Goal: Task Accomplishment & Management: Manage account settings

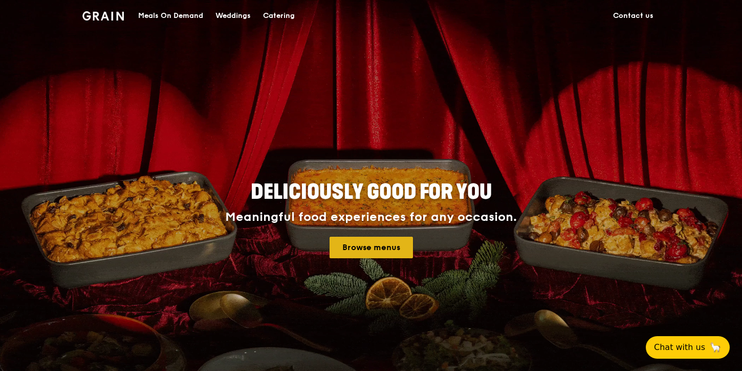
click at [374, 244] on link "Browse menus" at bounding box center [371, 248] width 83 height 22
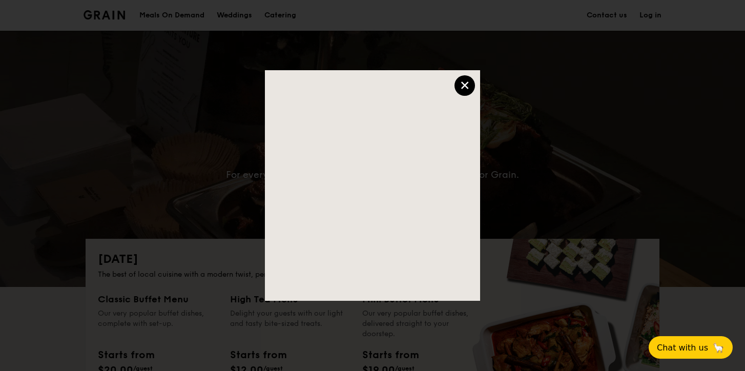
click at [462, 87] on div "×" at bounding box center [464, 85] width 20 height 20
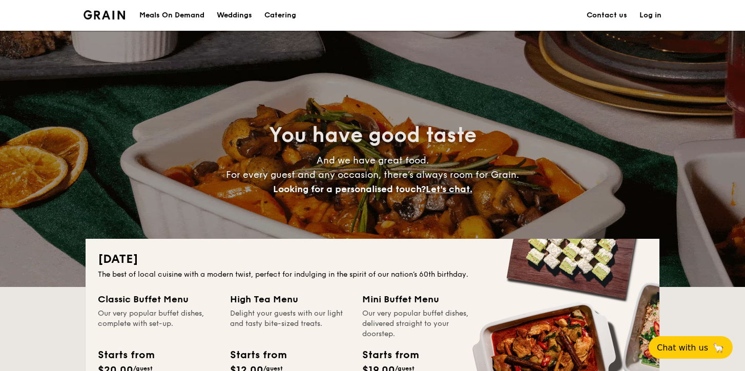
click at [653, 12] on link "Log in" at bounding box center [650, 15] width 22 height 31
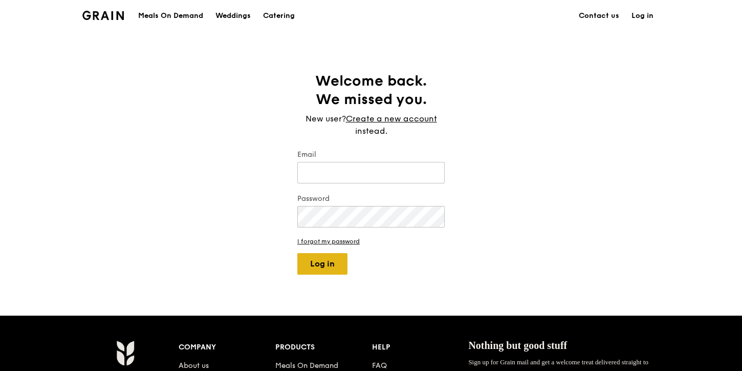
type input "[EMAIL_ADDRESS][DOMAIN_NAME]"
click at [321, 257] on button "Log in" at bounding box center [323, 264] width 50 height 22
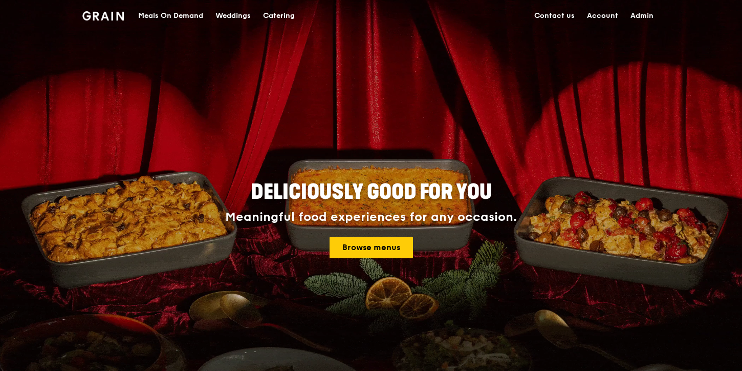
click at [647, 17] on link "Admin" at bounding box center [642, 16] width 35 height 31
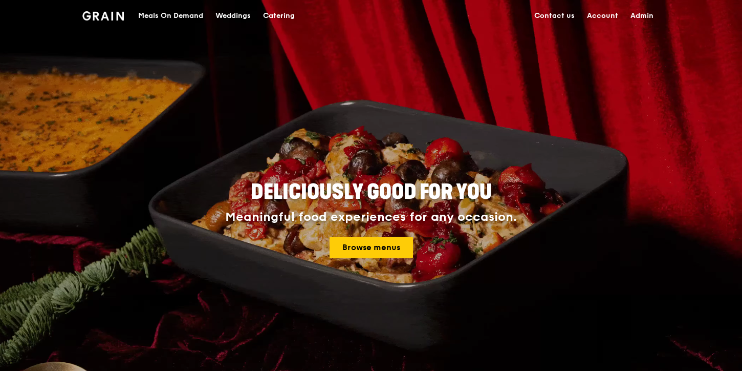
select select "100"
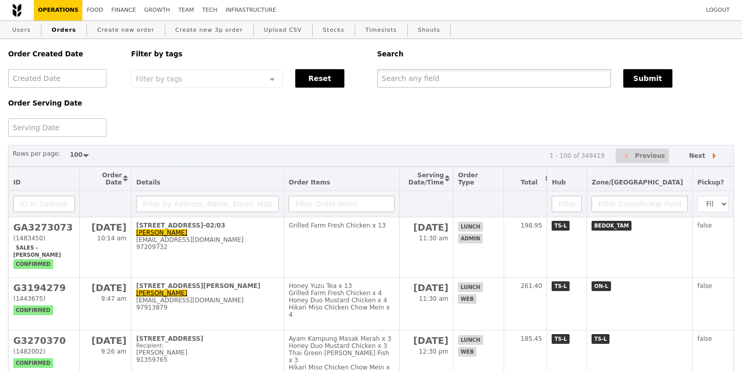
click at [408, 81] on input "text" at bounding box center [494, 78] width 234 height 18
paste input "[EMAIL_ADDRESS][DOMAIN_NAME]"
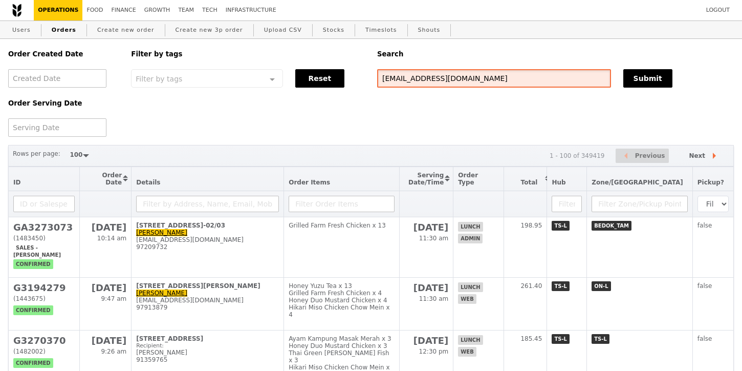
type input "[EMAIL_ADDRESS][DOMAIN_NAME]"
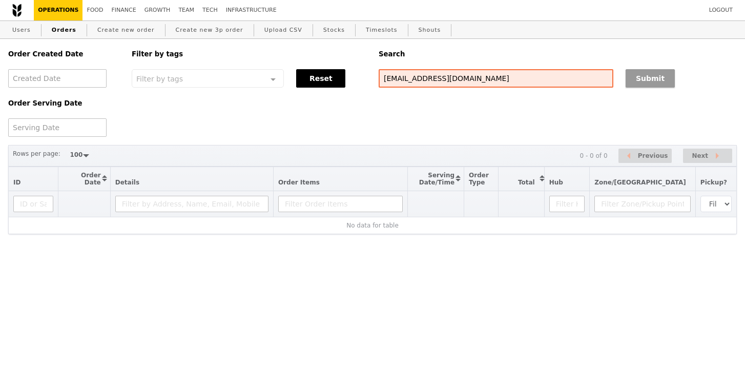
click at [652, 73] on button "Submit" at bounding box center [649, 78] width 49 height 18
click at [25, 29] on link "Users" at bounding box center [21, 30] width 27 height 18
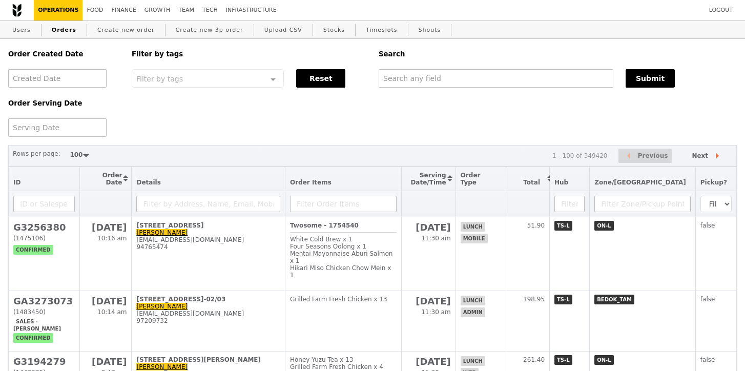
select select "100"
click at [127, 32] on link "Create new order" at bounding box center [126, 30] width 66 height 18
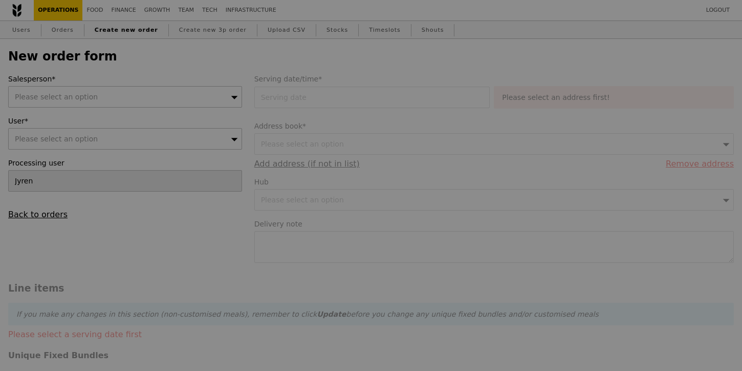
type input "Confirm"
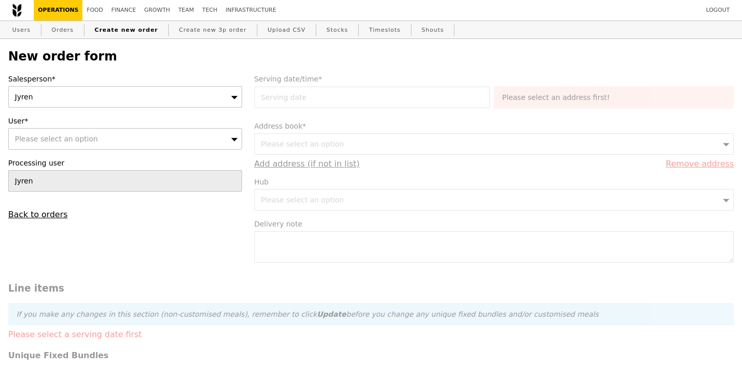
click at [116, 140] on div "Please select an option" at bounding box center [125, 139] width 234 height 22
type input "[EMAIL_ADDRESS][DOMAIN_NAME]"
type input "Confirm"
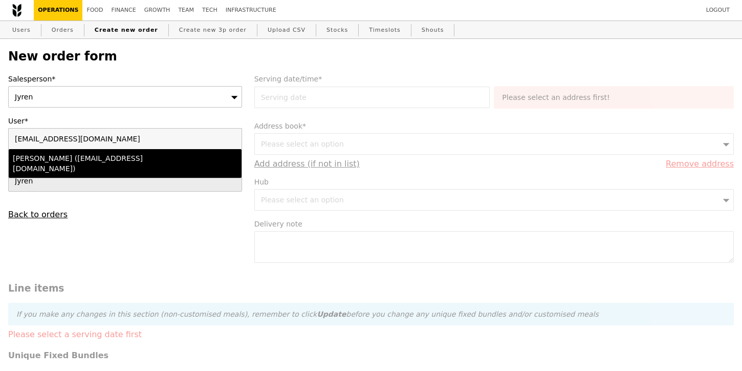
type input "[EMAIL_ADDRESS][DOMAIN_NAME]"
click at [129, 157] on div "Adilah Saleh (adilah.saleh@awac.com)" at bounding box center [97, 163] width 168 height 20
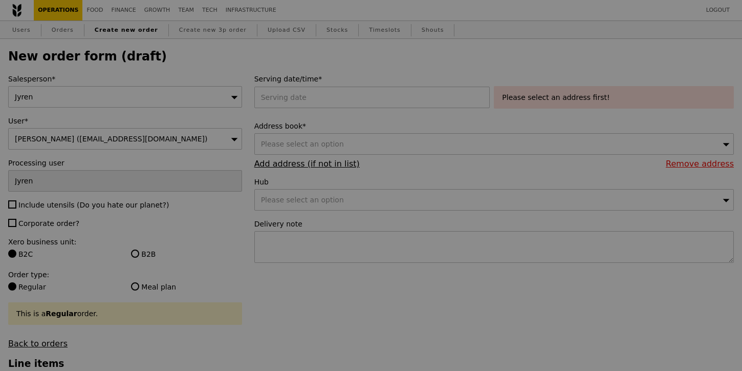
type input "Confirm"
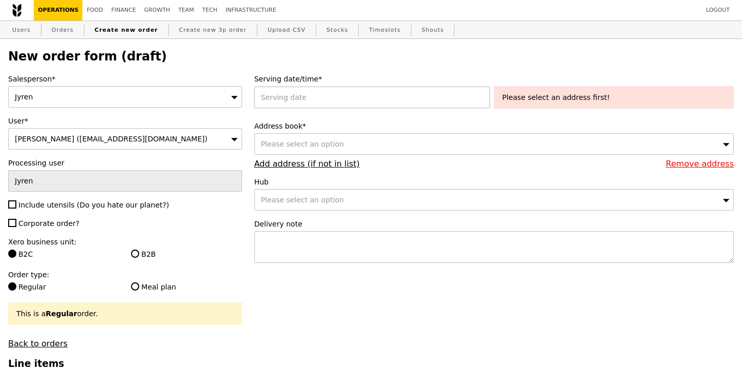
click at [318, 102] on div at bounding box center [374, 98] width 240 height 22
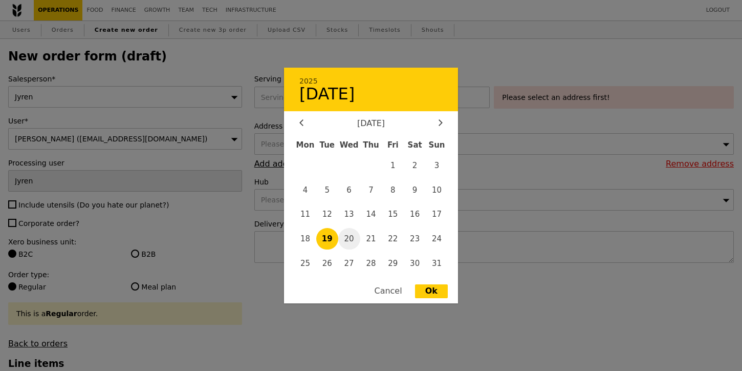
click at [349, 242] on span "20" at bounding box center [349, 239] width 22 height 22
type input "20 Aug 2025"
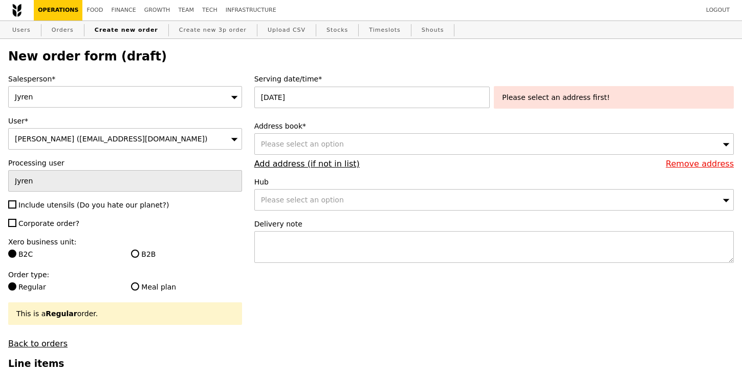
click at [553, 102] on div "Please select an address first!" at bounding box center [614, 97] width 224 height 10
click at [428, 141] on div "Please select an option" at bounding box center [494, 144] width 480 height 22
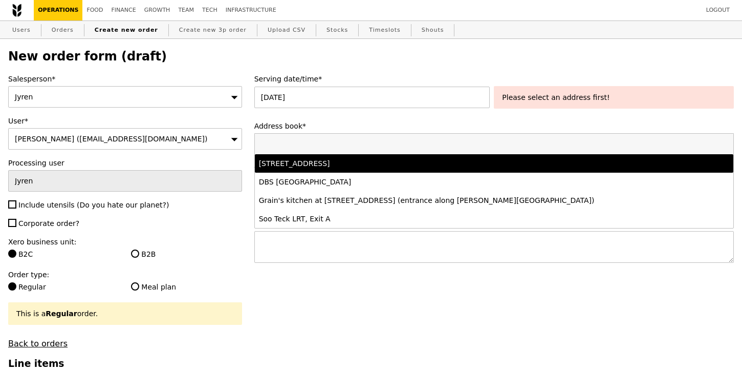
click at [417, 161] on div "2 Central Boulevard, #36-01, Singapore 018916" at bounding box center [435, 163] width 353 height 10
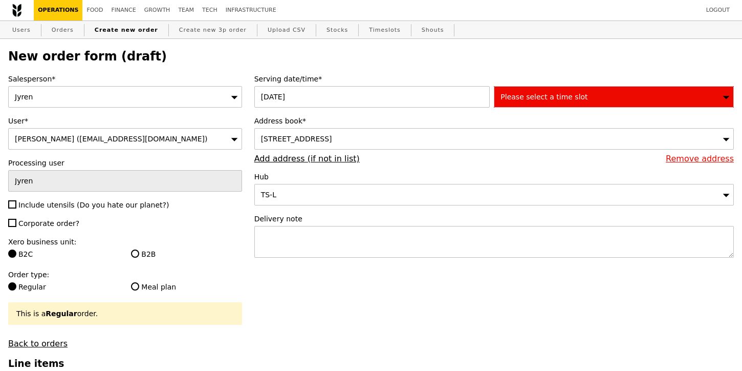
click at [566, 84] on div "Serving date/time* 20 Aug 2025 Please select a time slot" at bounding box center [494, 91] width 480 height 34
click at [559, 99] on span "Please select a time slot" at bounding box center [544, 97] width 87 height 8
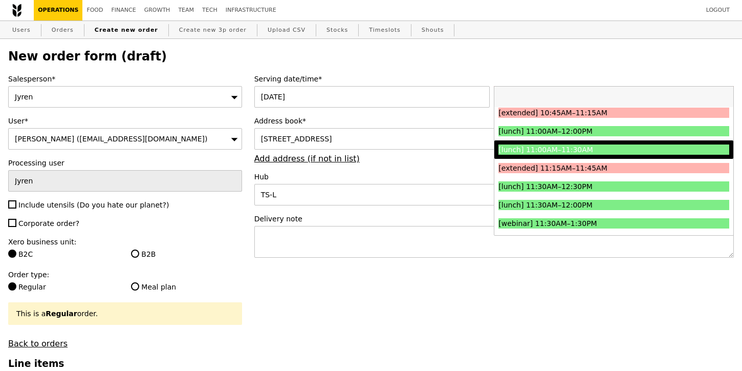
scroll to position [316, 0]
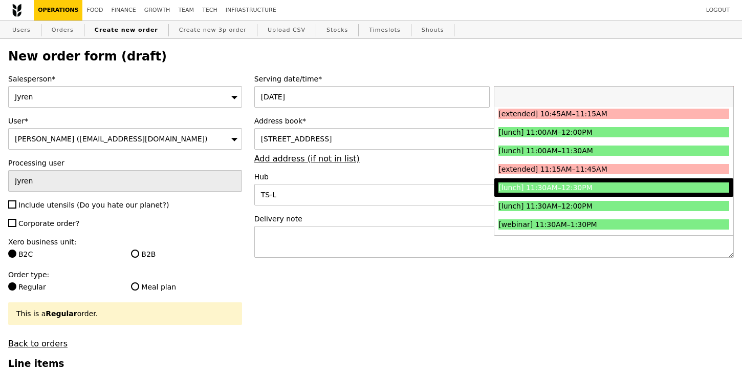
click at [570, 194] on li "[lunch] 11:30AM–12:30PM" at bounding box center [614, 187] width 239 height 18
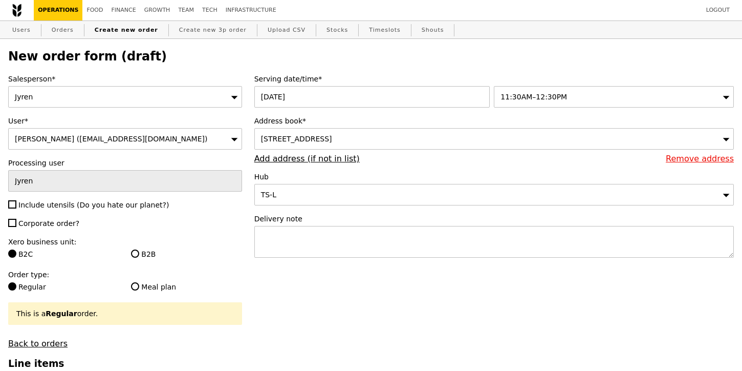
type input "Confirm"
click at [380, 238] on textarea at bounding box center [494, 242] width 480 height 32
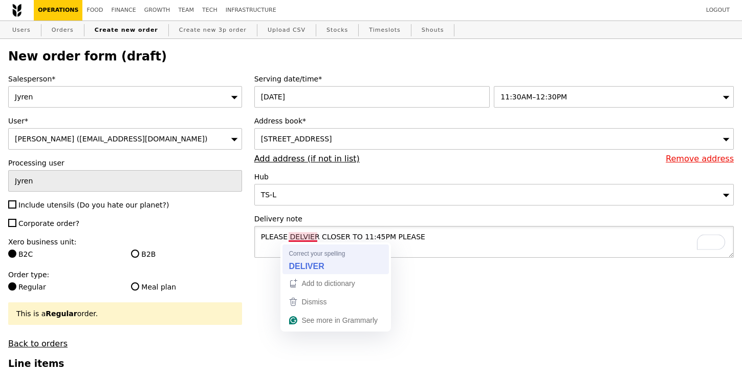
type textarea "PLEASE DELIVER CLOSER TO 11:45PM PLEASE"
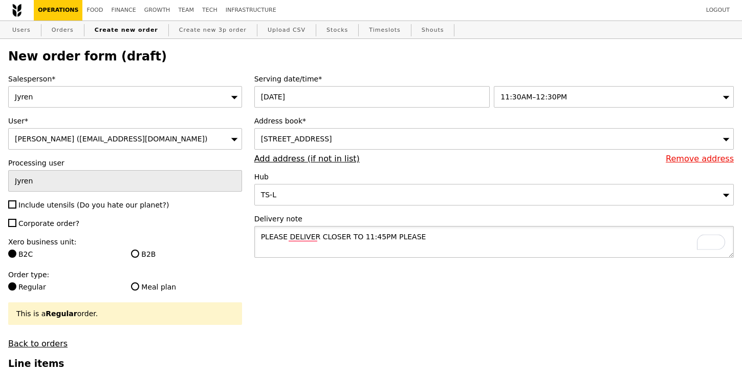
type input "Confirm"
click at [408, 250] on textarea "PLEASE DELIVER CLOSER TO 11:45PM PLEASE" at bounding box center [494, 242] width 480 height 32
click at [476, 251] on textarea "PLEASE DELIVER CLOSER TO 11:45PM PLEASE" at bounding box center [494, 242] width 480 height 32
type textarea "PLEASE DELIVER CLOSER TO 11:45PM PLEASE"
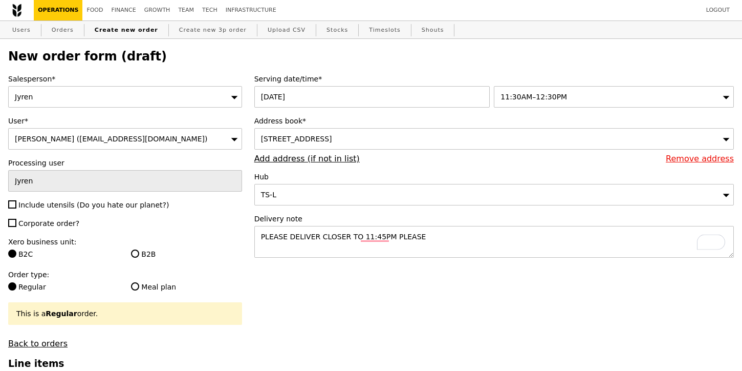
type input "Confirm"
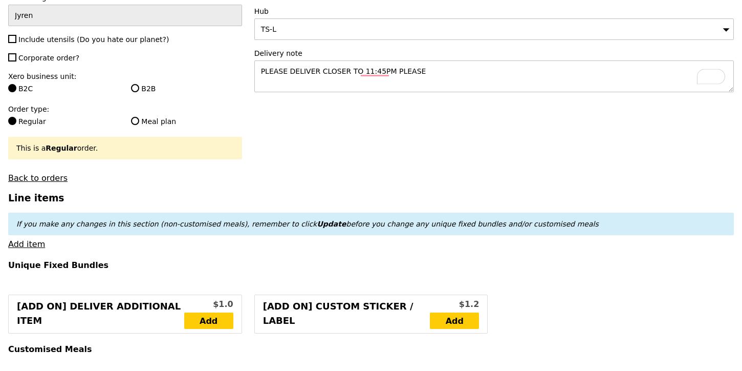
scroll to position [166, 0]
click at [12, 54] on input "Corporate order?" at bounding box center [12, 57] width 8 height 8
checkbox input "true"
click at [12, 36] on input "Include utensils (Do you hate our planet?)" at bounding box center [12, 38] width 8 height 8
checkbox input "true"
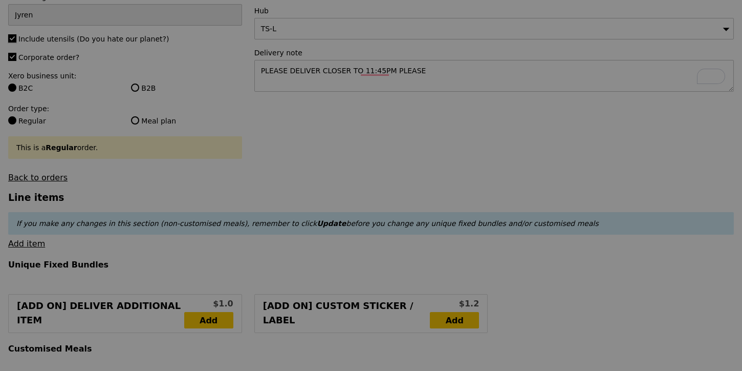
type input "Confirm"
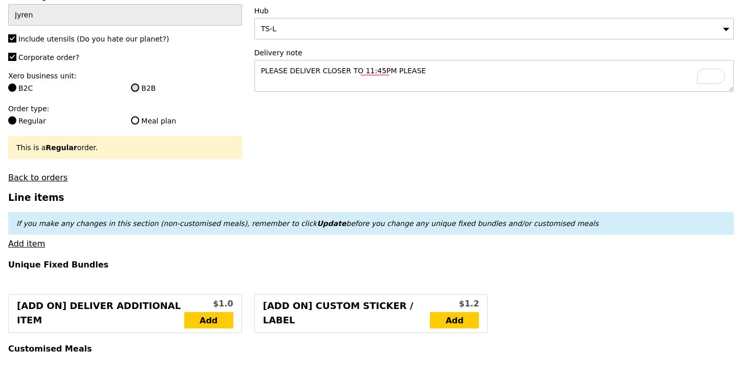
click at [134, 87] on input "B2B" at bounding box center [135, 87] width 8 height 8
radio input "true"
type input "Loading..."
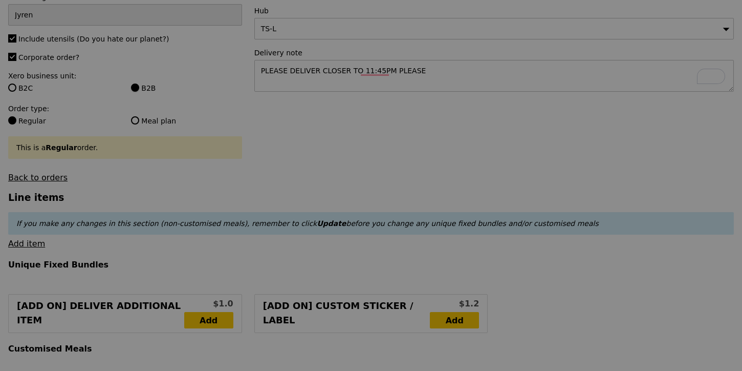
type input "1.79"
type input "1.95"
type input "10.73"
type input "11.70"
type input "13.65"
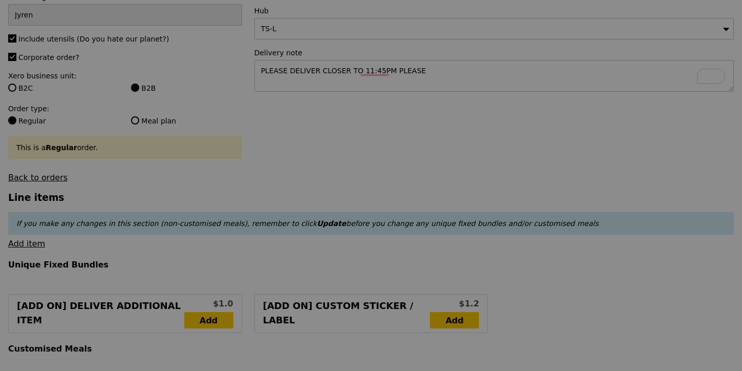
type input "Confirm"
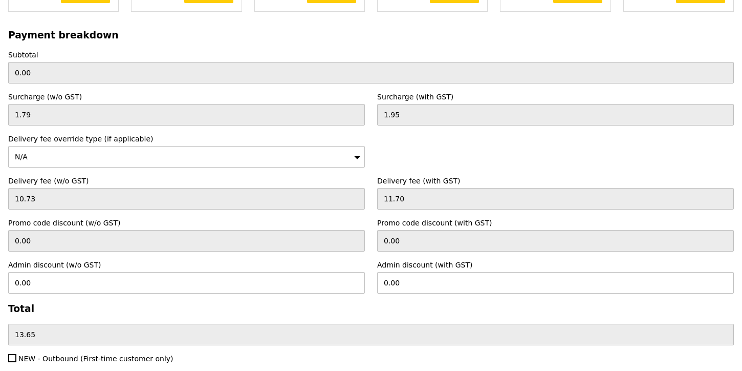
scroll to position [2721, 0]
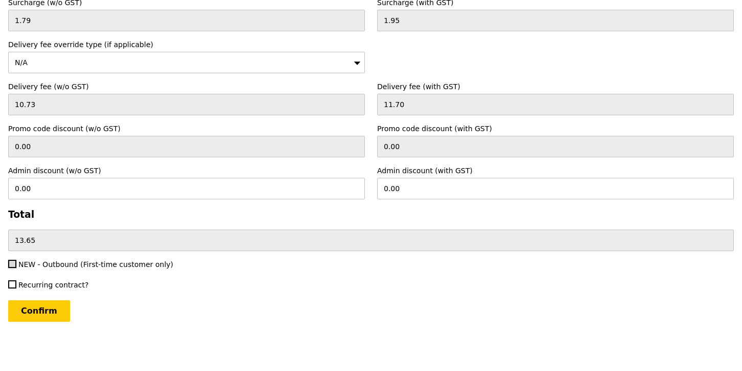
click at [13, 265] on input "NEW - Outbound (First-time customer only)" at bounding box center [12, 264] width 8 height 8
checkbox input "true"
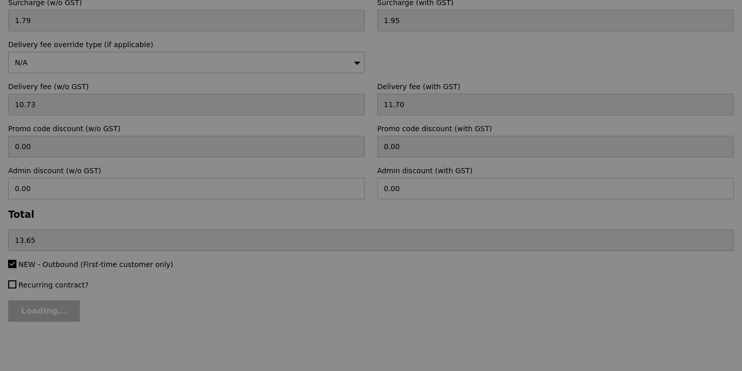
type input "Confirm"
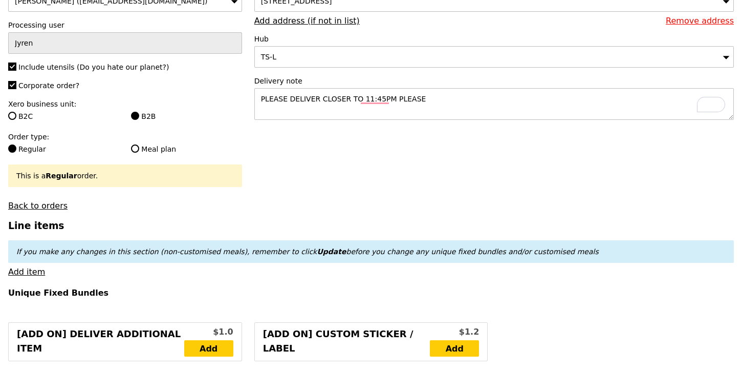
scroll to position [164, 0]
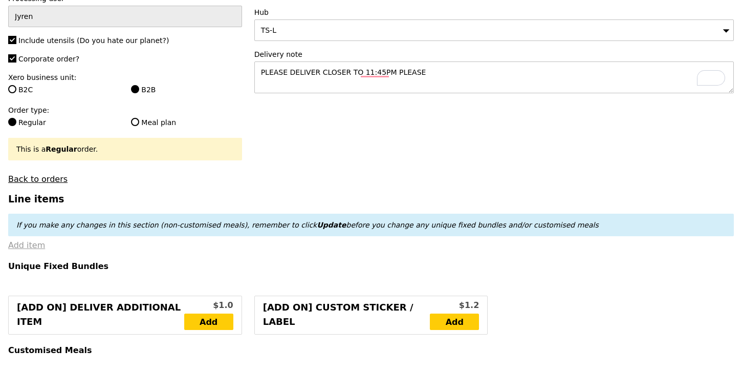
click at [23, 245] on link "Add item" at bounding box center [26, 245] width 37 height 10
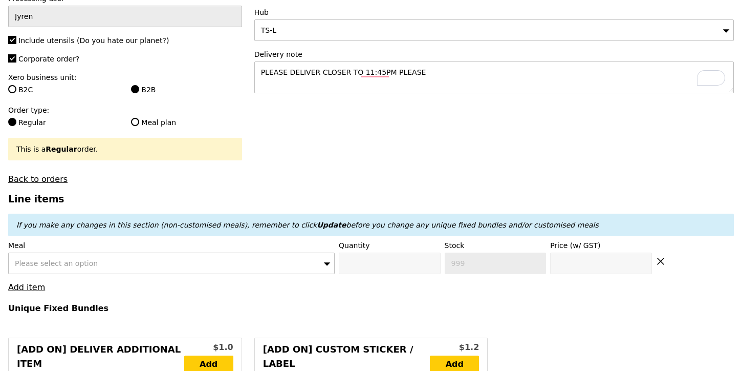
click at [198, 264] on div "Please select an option" at bounding box center [171, 263] width 327 height 22
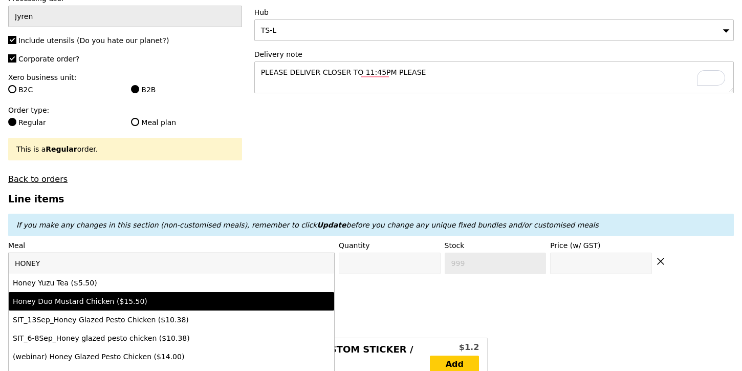
type input "HONEY"
click at [169, 304] on div "Honey Duo Mustard Chicken ($15.50)" at bounding box center [132, 301] width 238 height 10
type input "Confirm anyway"
type input "0"
type input "465"
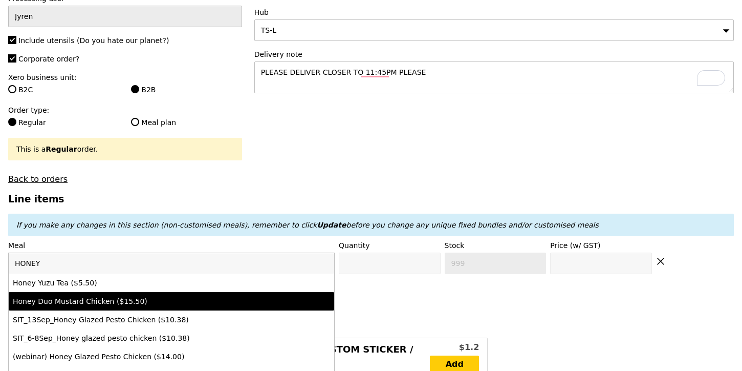
type input "15.5"
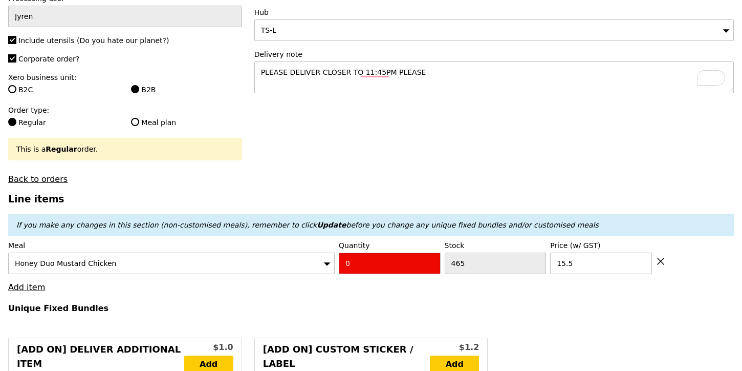
click at [372, 268] on input "0" at bounding box center [390, 263] width 102 height 22
type input "Confirm"
type input "19"
click at [598, 267] on input "15.5" at bounding box center [601, 263] width 102 height 22
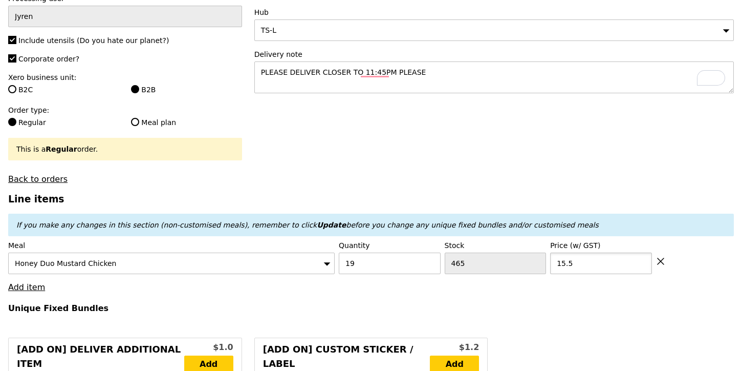
type input "Loading..."
click at [598, 267] on input "15.5" at bounding box center [601, 263] width 102 height 22
type input "294.50"
type input "3.62"
type input "3.95"
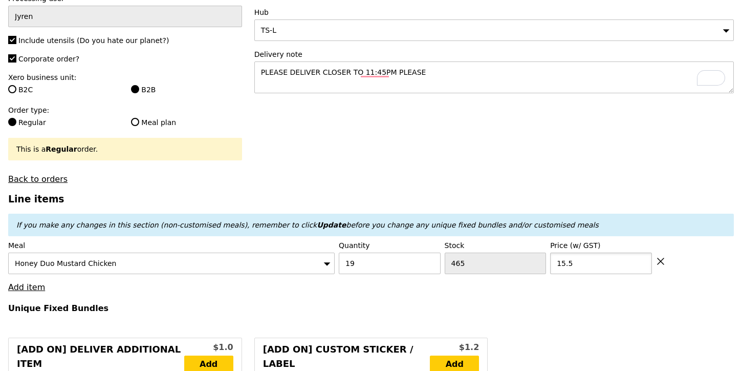
type input "300.40"
type input "Confirm"
click at [598, 264] on input "15.5" at bounding box center [601, 263] width 102 height 22
type input "13.41"
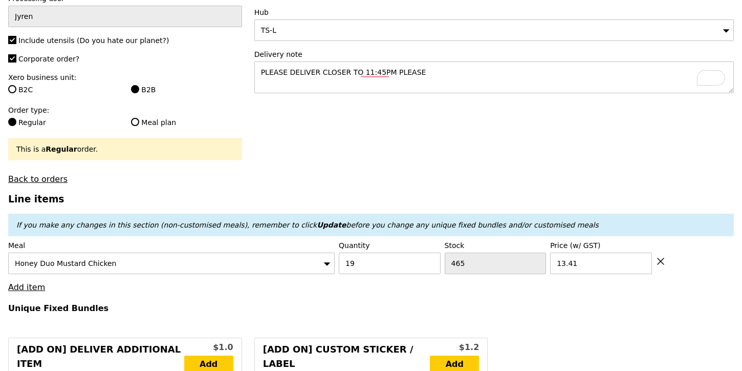
type input "Loading..."
click at [36, 284] on link "Add item" at bounding box center [26, 287] width 37 height 10
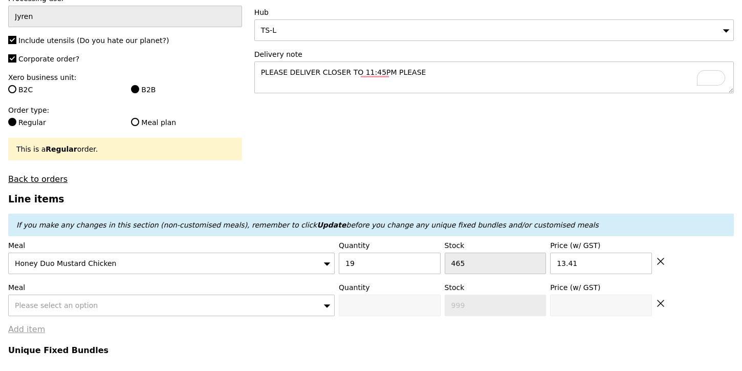
type input "254.79"
type input "260.69"
type input "Confirm"
click at [64, 303] on span "Please select an option" at bounding box center [56, 305] width 83 height 8
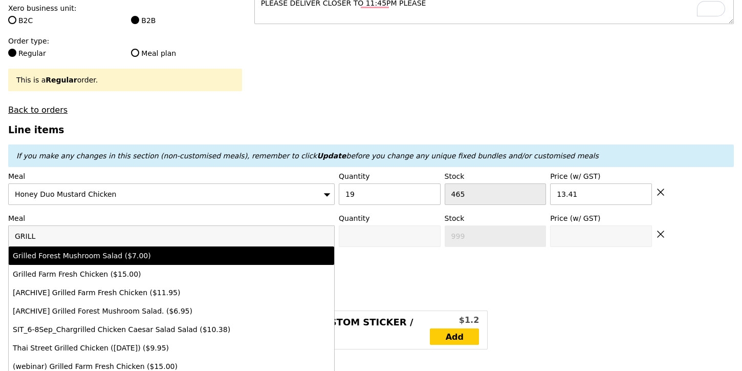
scroll to position [275, 0]
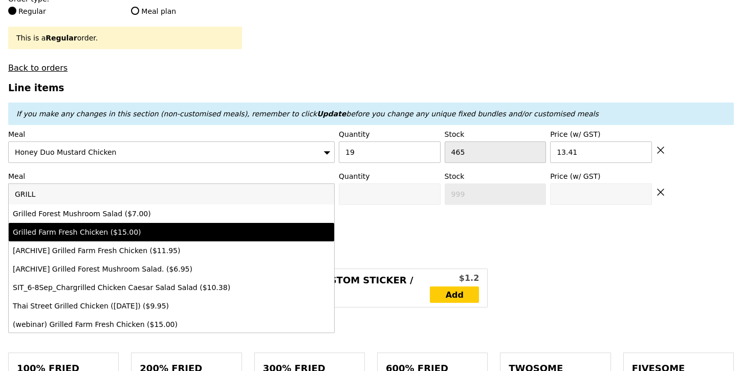
type input "GRILL"
click at [100, 238] on li "Grilled Farm Fresh Chicken ($15.00)" at bounding box center [172, 232] width 326 height 18
type input "Confirm anyway"
type input "0"
type input "463"
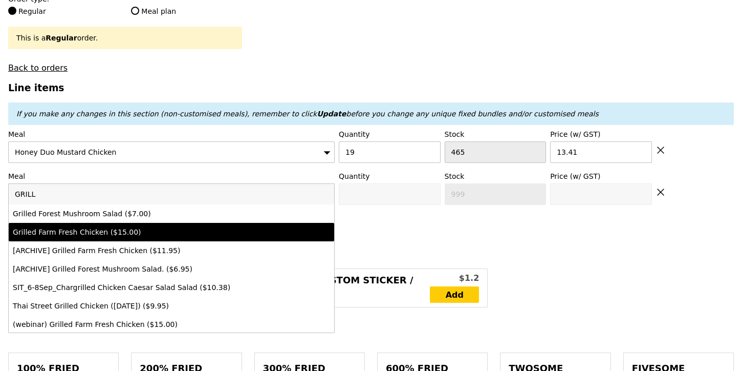
type input "15.0"
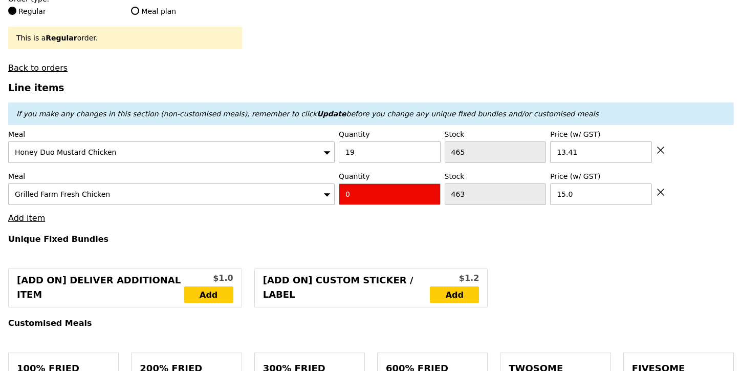
click at [363, 193] on input "0" at bounding box center [390, 194] width 102 height 22
type input "Confirm"
type input "6"
click at [326, 240] on h4 "Unique Fixed Bundles" at bounding box center [371, 239] width 726 height 10
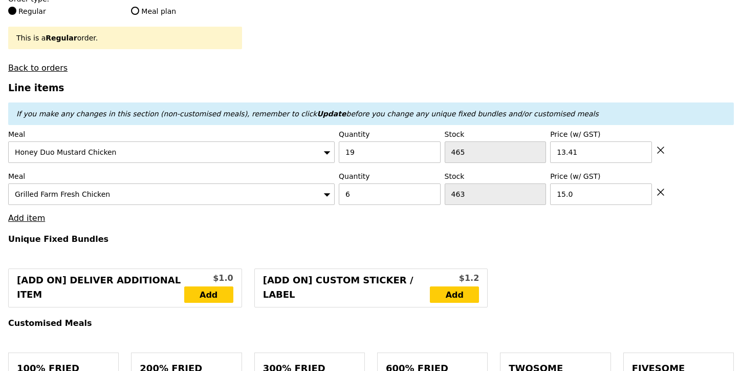
type input "Loading..."
type input "344.79"
type input "350.69"
click at [33, 220] on link "Add item" at bounding box center [26, 218] width 37 height 10
type input "Confirm"
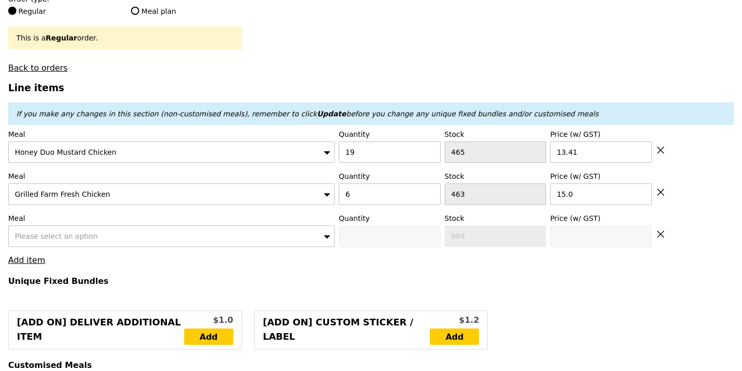
click at [94, 234] on div "Please select an option" at bounding box center [171, 236] width 327 height 22
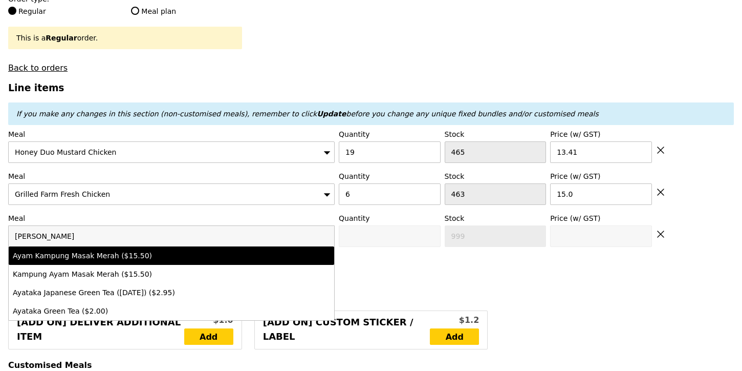
type input "AYA"
click at [80, 259] on div "Ayam Kampung Masak Merah ($15.50)" at bounding box center [132, 255] width 238 height 10
type input "Confirm anyway"
type input "0"
type input "482"
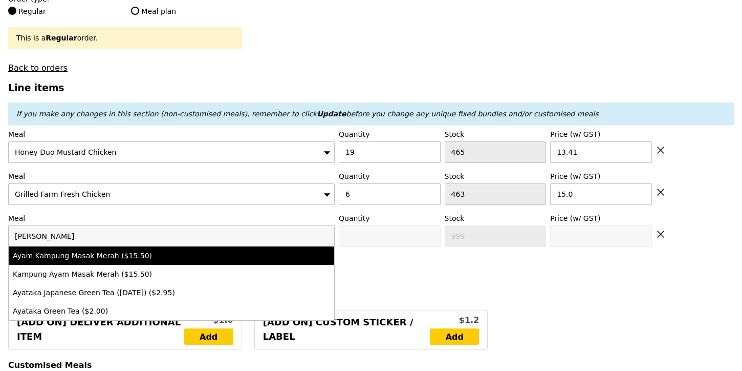
type input "15.5"
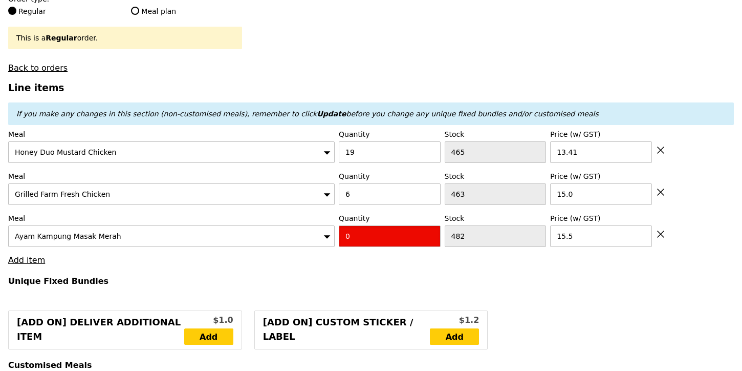
click at [357, 236] on input "0" at bounding box center [390, 236] width 102 height 22
type input "Confirm"
type input "2"
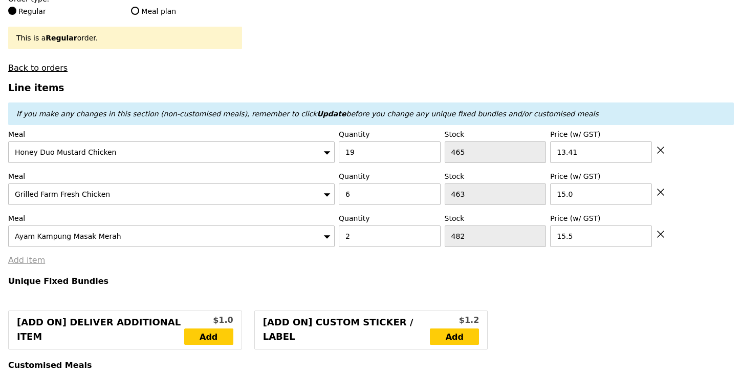
click at [18, 260] on link "Add item" at bounding box center [26, 260] width 37 height 10
type input "Loading..."
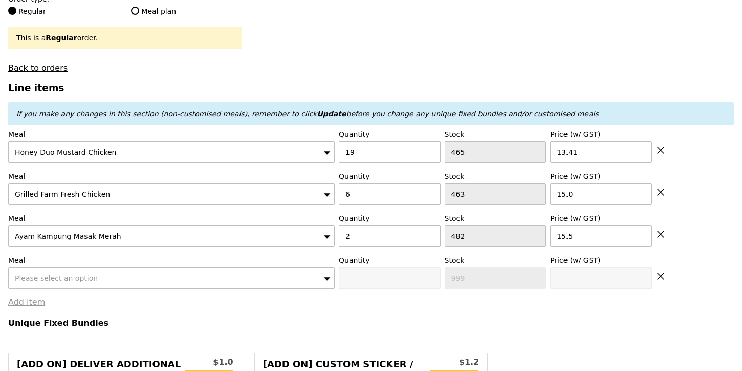
type input "375.79"
type input "381.69"
type input "Confirm"
click at [81, 270] on div "Please select an option" at bounding box center [171, 278] width 327 height 22
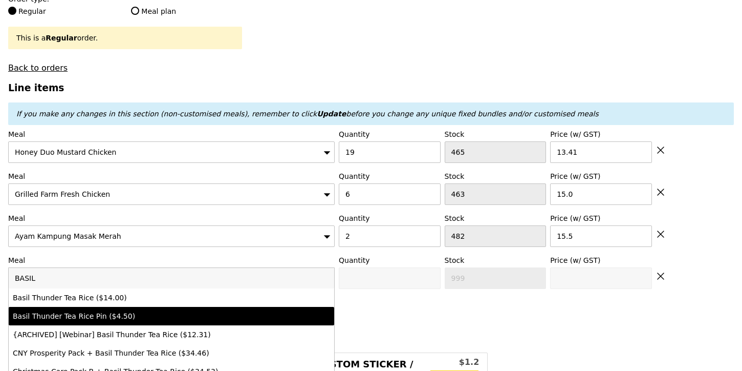
type input "BASIL"
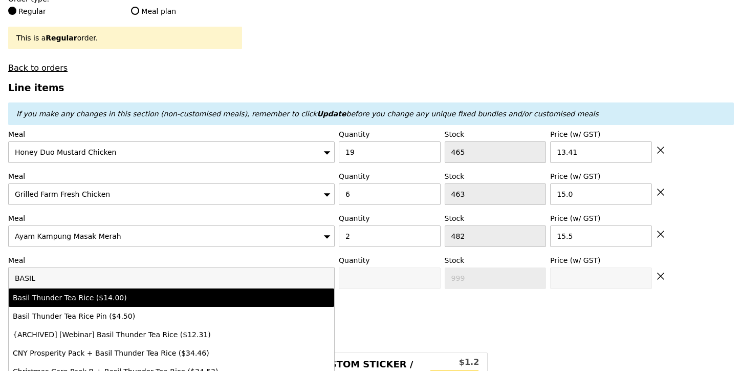
click at [74, 302] on div "Basil Thunder Tea Rice ($14.00)" at bounding box center [132, 297] width 238 height 10
type input "Confirm anyway"
type input "0"
type input "484"
type input "14.0"
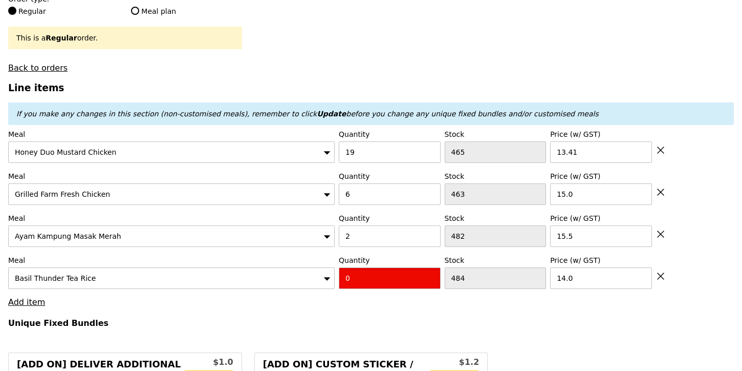
click at [388, 285] on input "0" at bounding box center [390, 278] width 102 height 22
type input "Confirm"
type input "2"
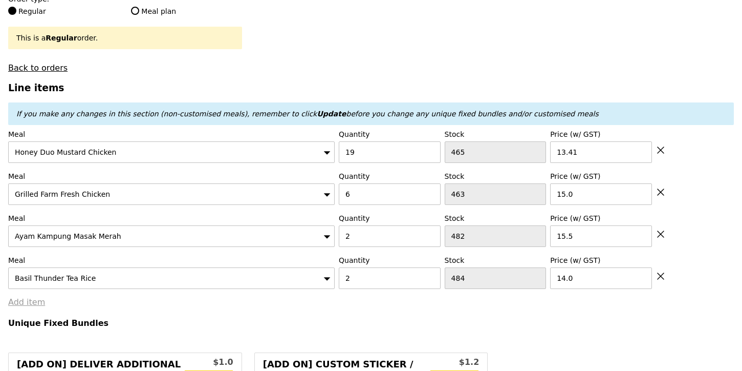
type input "Loading..."
click at [31, 300] on link "Add item" at bounding box center [26, 302] width 37 height 10
type input "403.79"
type input "409.69"
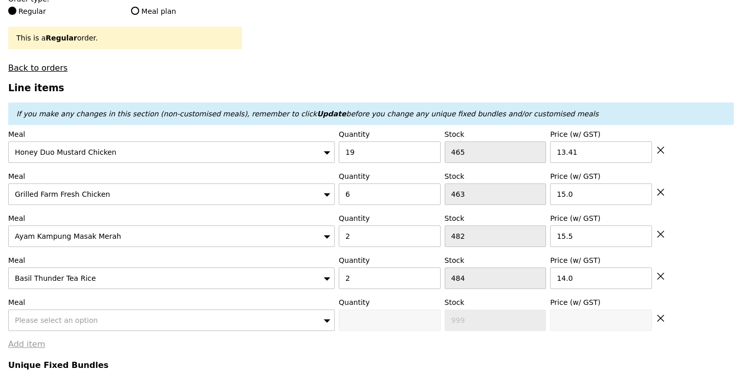
type input "Confirm"
click at [96, 315] on div "Please select an option" at bounding box center [171, 320] width 327 height 22
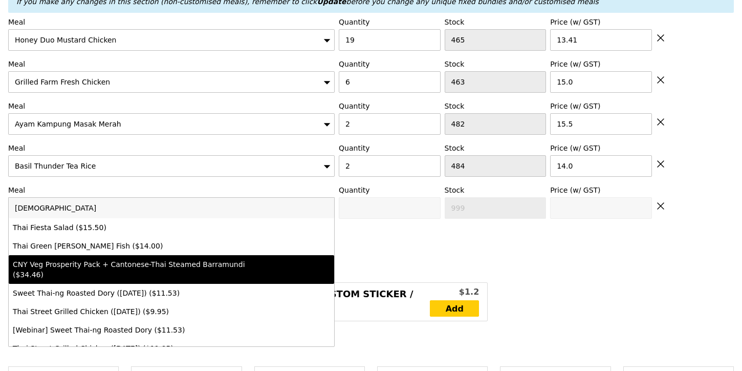
scroll to position [389, 0]
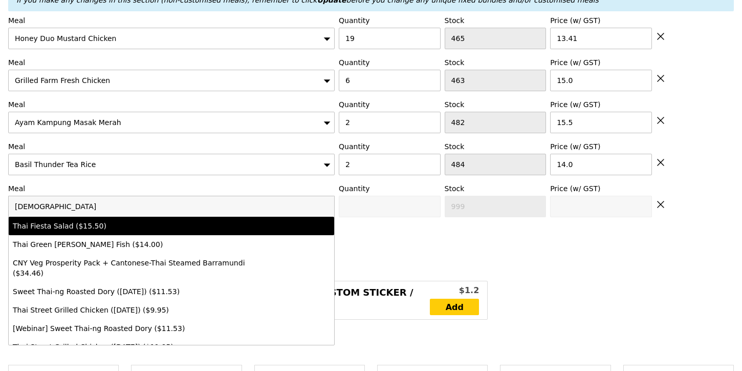
type input "THAI"
click at [96, 235] on li "Thai Fiesta Salad ($15.50)" at bounding box center [172, 226] width 326 height 18
type input "Confirm anyway"
type input "0"
type input "500"
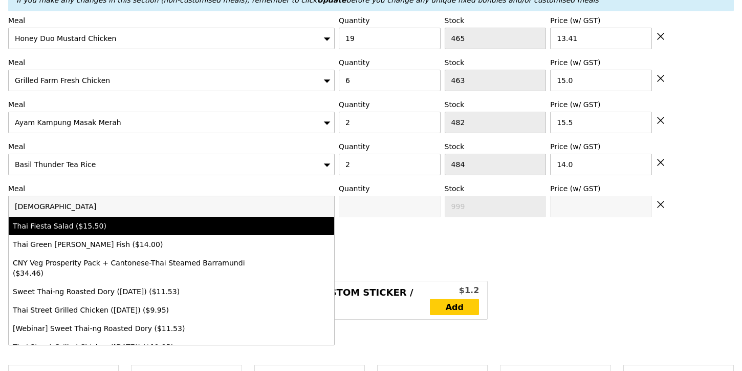
type input "15.5"
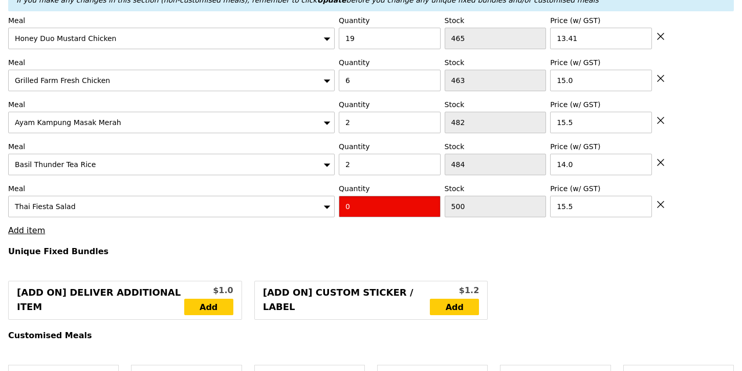
click at [399, 196] on input "0" at bounding box center [390, 207] width 102 height 22
type input "Confirm"
type input "3"
click at [390, 254] on h4 "Unique Fixed Bundles" at bounding box center [371, 251] width 726 height 10
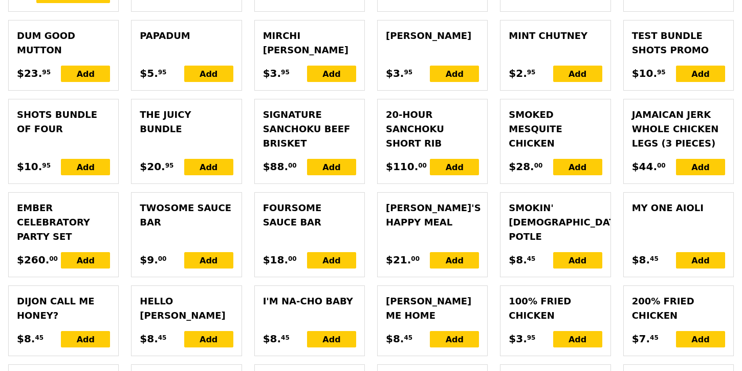
type input "Loading..."
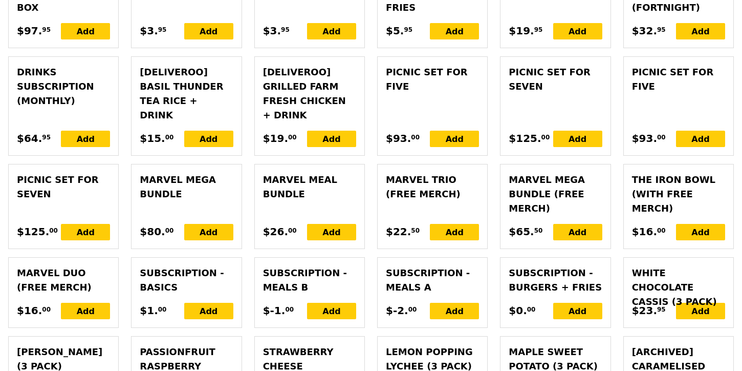
type input "450.29"
type input "456.19"
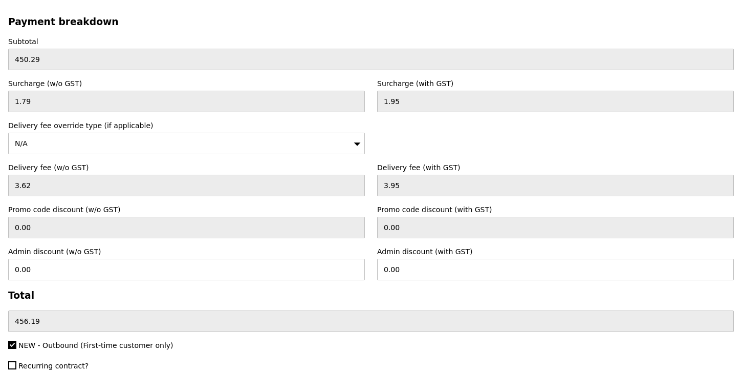
scroll to position [2931, 0]
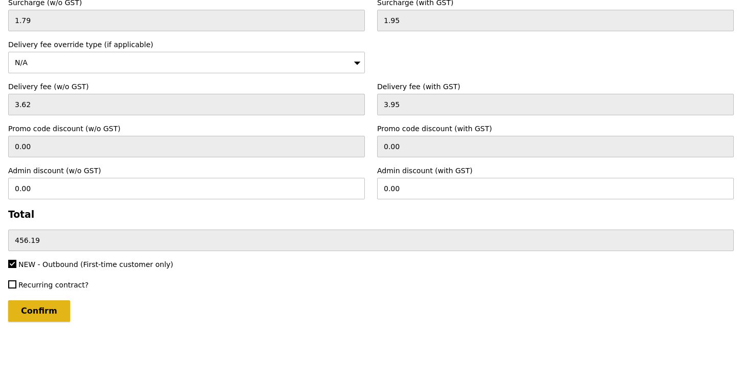
click at [41, 311] on input "Confirm" at bounding box center [39, 311] width 62 height 22
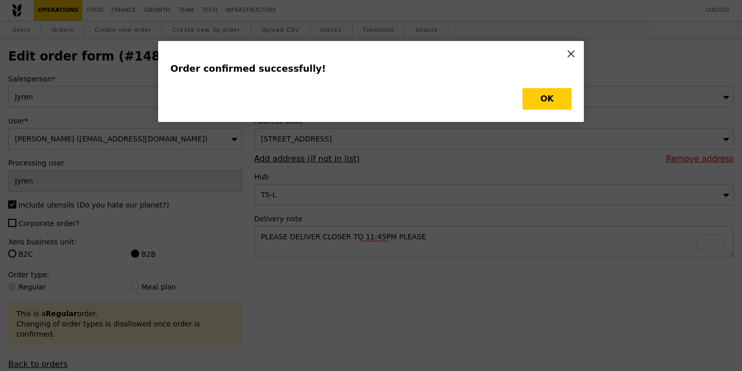
type input "Loading..."
checkbox input "false"
type input "3"
type input "500"
type input "15.50"
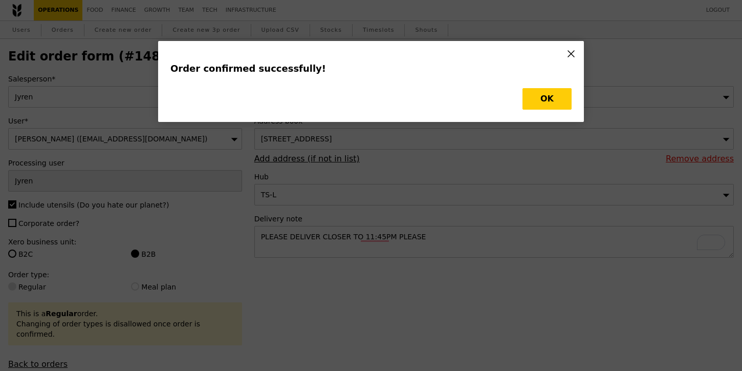
type input "2"
type input "484"
type input "14.00"
type input "15.50"
type input "6"
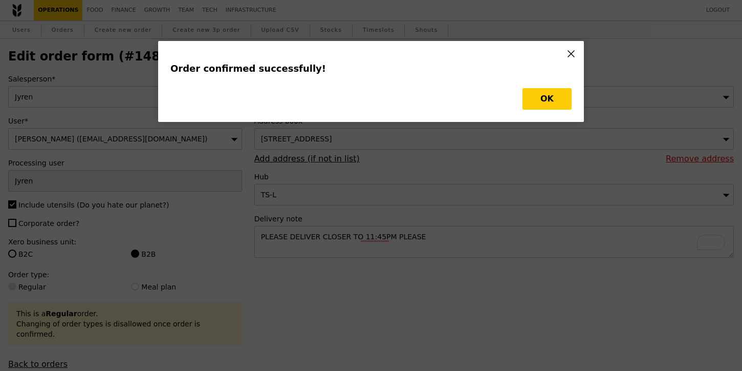
type input "463"
type input "15.00"
type input "19"
type input "465"
type input "13.41"
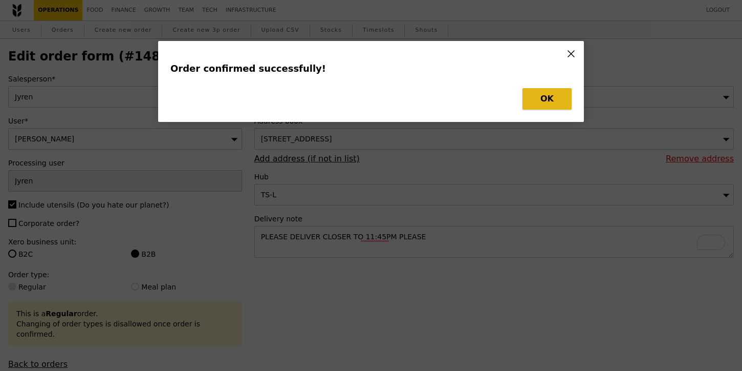
click at [548, 100] on button "OK" at bounding box center [547, 99] width 49 height 22
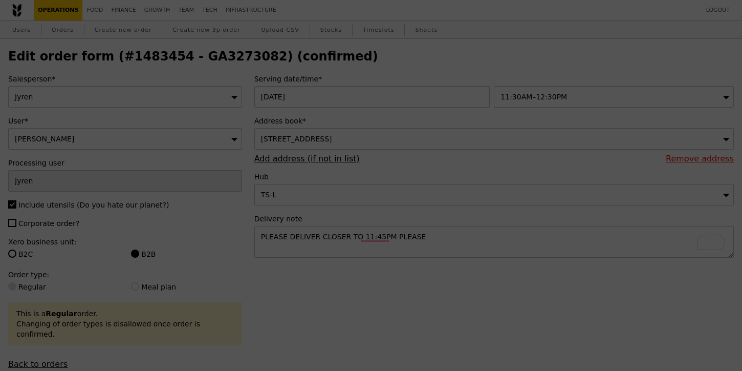
type input "497"
type input "482"
type input "480"
type input "457"
type input "446"
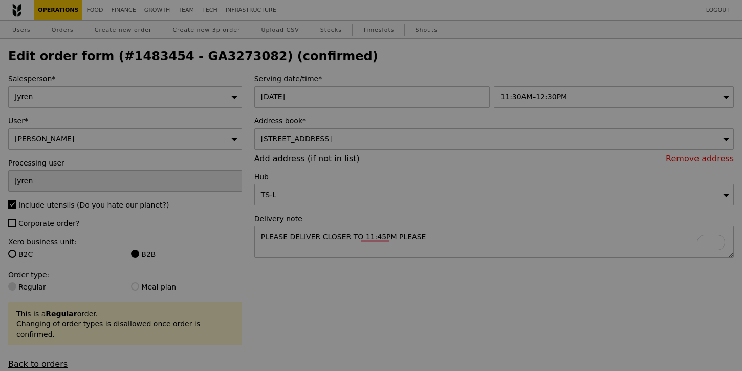
type input "Update"
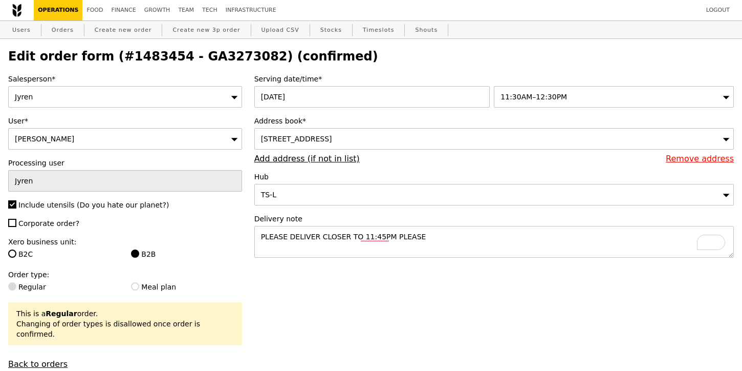
click at [66, 17] on link "Operations" at bounding box center [58, 10] width 49 height 20
select select "100"
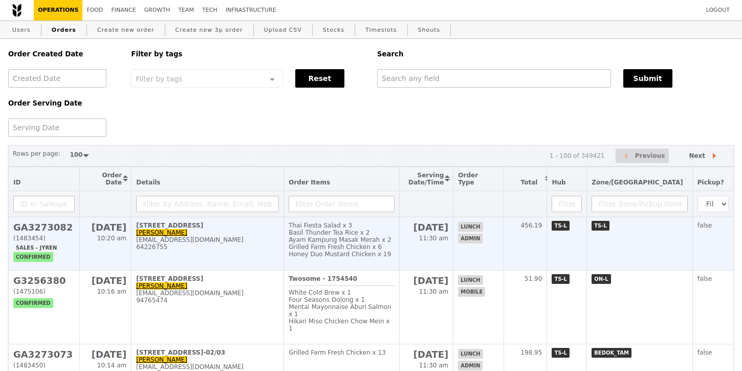
click at [230, 256] on td "[STREET_ADDRESS] [PERSON_NAME] [PERSON_NAME][EMAIL_ADDRESS][DOMAIN_NAME] 642267…" at bounding box center [208, 243] width 153 height 53
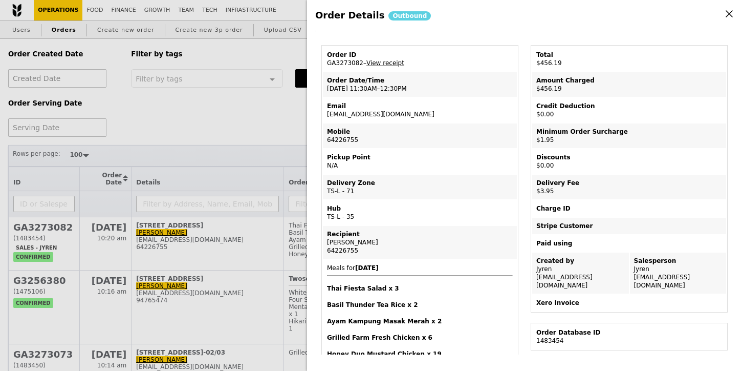
scroll to position [34, 0]
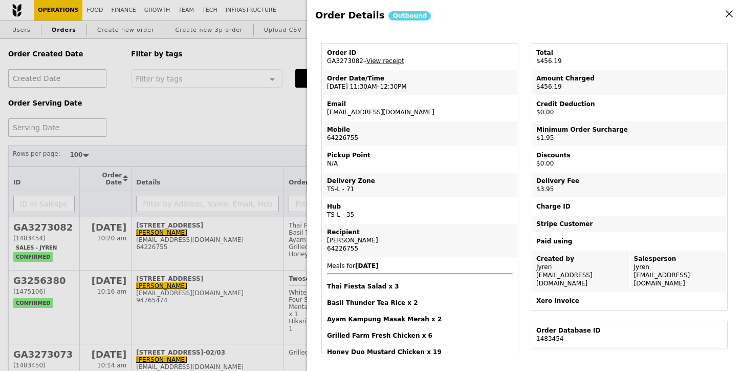
click at [399, 60] on link "View receipt" at bounding box center [386, 60] width 38 height 7
click at [729, 14] on icon at bounding box center [730, 14] width 6 height 6
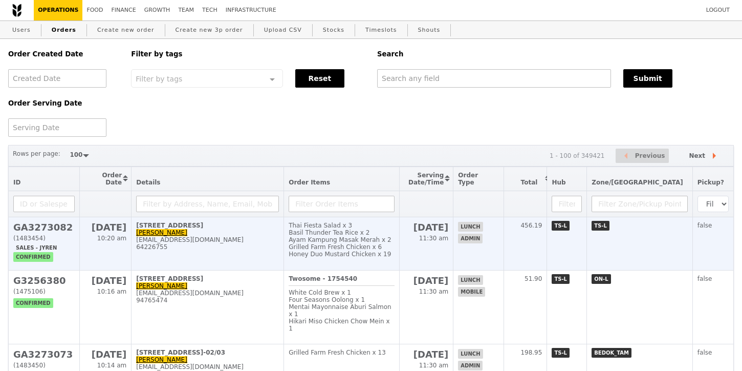
scroll to position [77, 0]
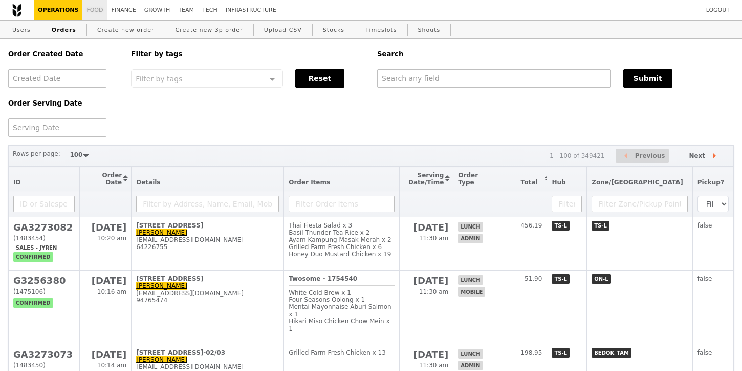
click at [96, 6] on link "Food" at bounding box center [94, 10] width 25 height 20
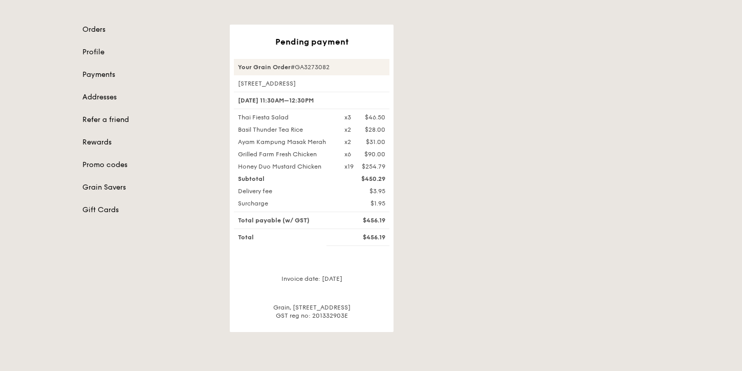
scroll to position [87, 0]
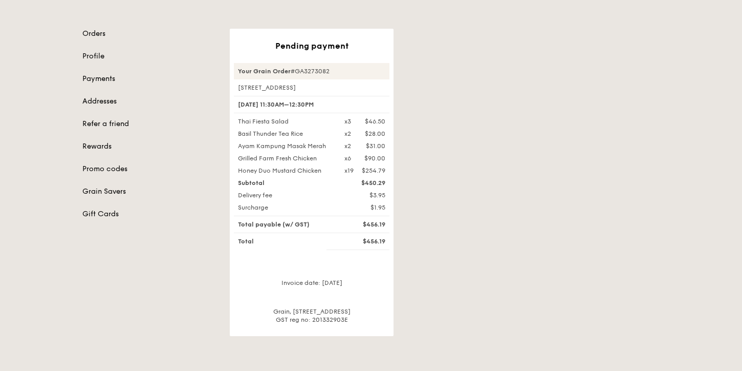
click at [631, 62] on div "Pending payment Your Grain Order #GA3273082 2 Central Boulevard, #36-01 20 Aug,…" at bounding box center [445, 182] width 442 height 307
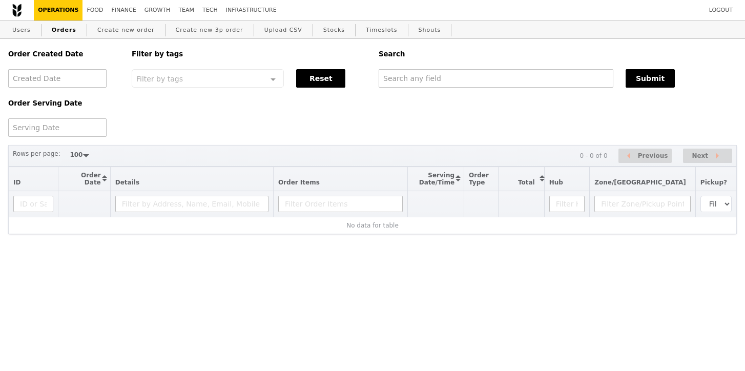
select select "100"
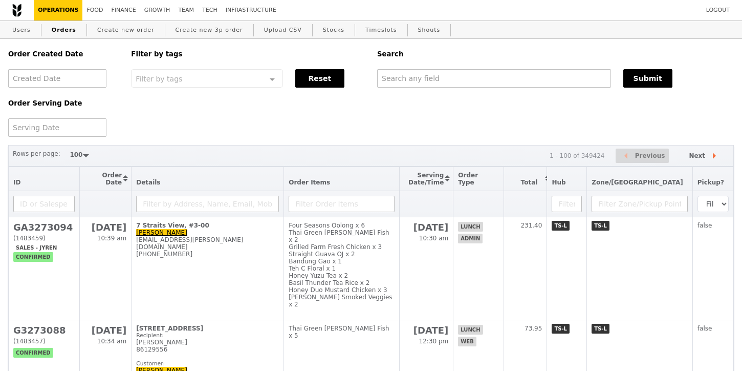
click at [591, 122] on div "Order Created Date Order Serving Date Filter by tags Filter by tags Meal_Plan W…" at bounding box center [371, 88] width 738 height 98
click at [100, 10] on link "Food" at bounding box center [94, 10] width 25 height 20
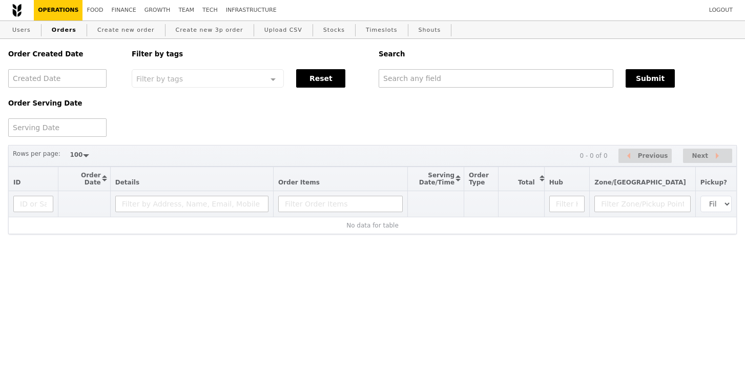
select select "100"
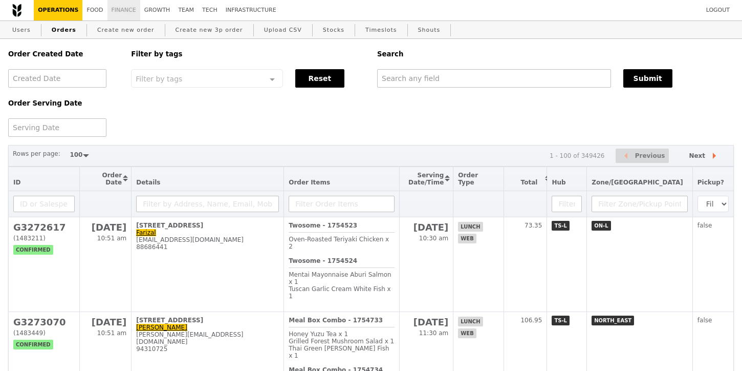
click at [128, 12] on link "Finance" at bounding box center [124, 10] width 33 height 20
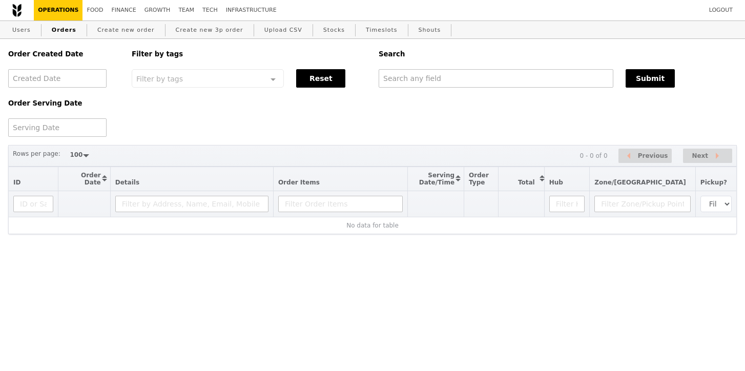
select select "100"
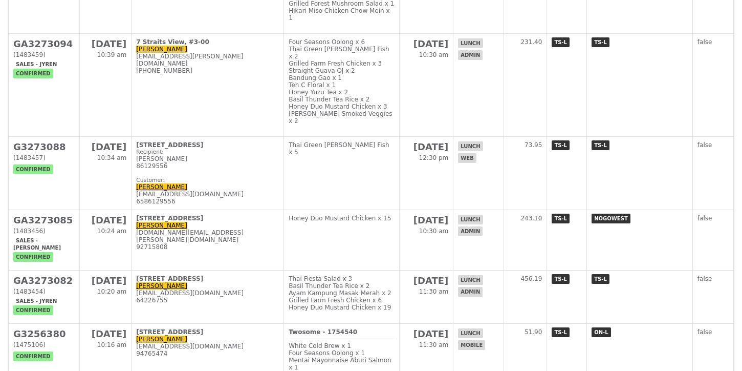
scroll to position [486, 0]
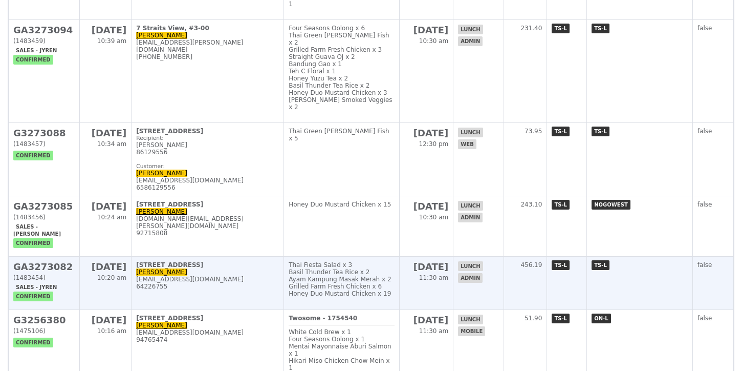
click at [197, 283] on div "64226755" at bounding box center [207, 286] width 143 height 7
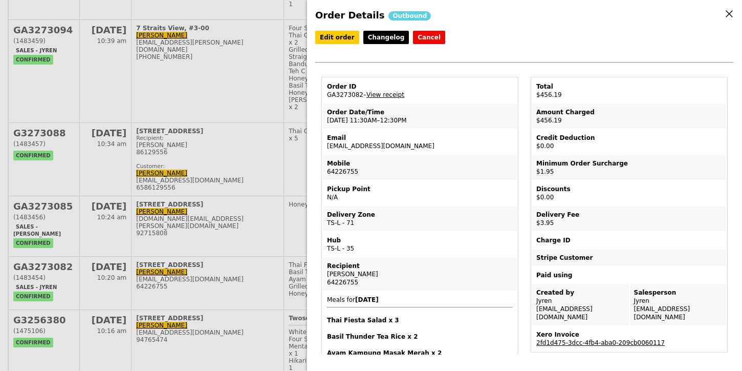
click at [640, 339] on link "2fd1d475-3dcc-4fb4-aba0-209cb0060117" at bounding box center [601, 342] width 129 height 7
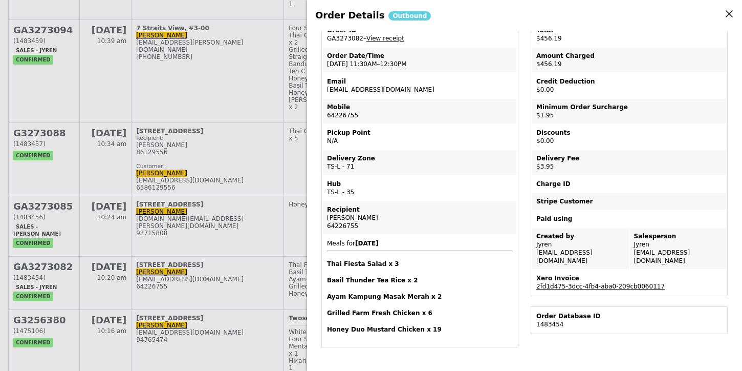
scroll to position [0, 0]
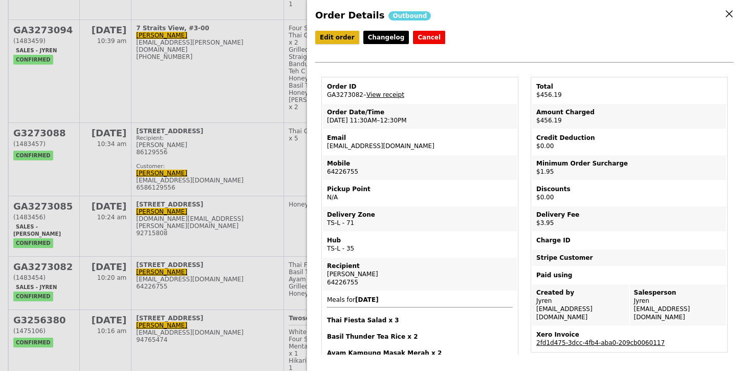
click at [345, 38] on link "Edit order" at bounding box center [337, 37] width 44 height 13
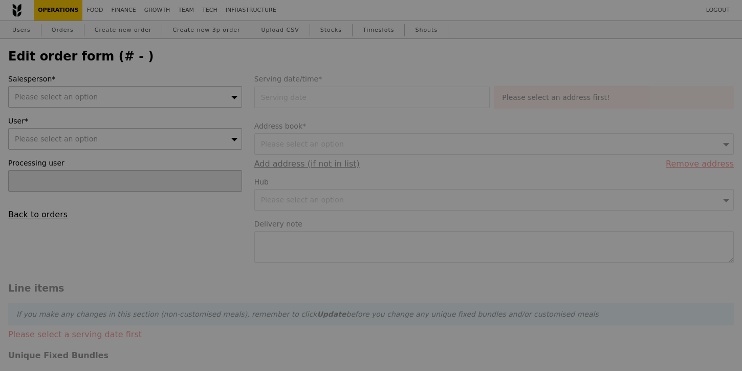
type input "[DATE]"
type textarea "PLEASE DELIVER CLOSER TO 11:45PM PLEASE"
type input "450.29"
type input "1.79"
type input "1.95"
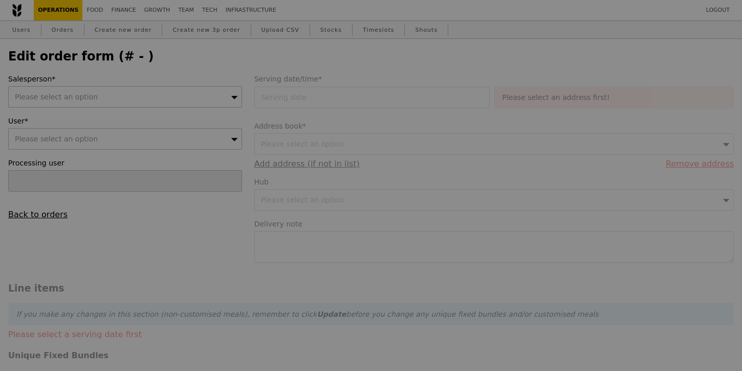
type input "3.62"
type input "3.95"
type input "456.19"
checkbox input "true"
type input "Loading..."
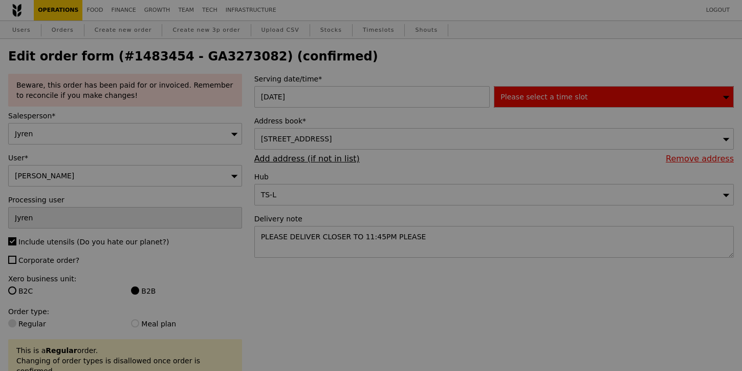
type input "497"
type input "480"
type input "454"
type input "428"
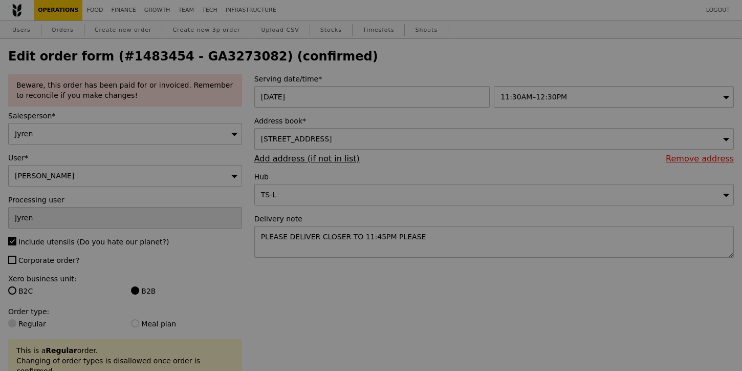
type input "Update"
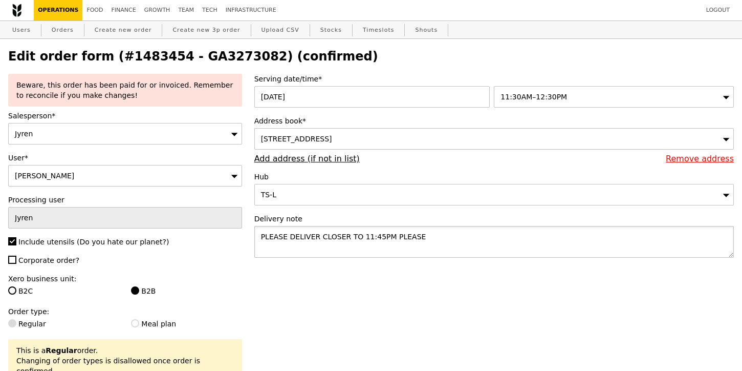
click at [374, 238] on textarea "PLEASE DELIVER CLOSER TO 11:45PM PLEASE" at bounding box center [494, 242] width 480 height 32
type textarea "PLEASE DELIVER CLOSER TO 11:35PM PLEASE"
click at [574, 98] on div "11:30AM–12:30PM" at bounding box center [614, 97] width 240 height 22
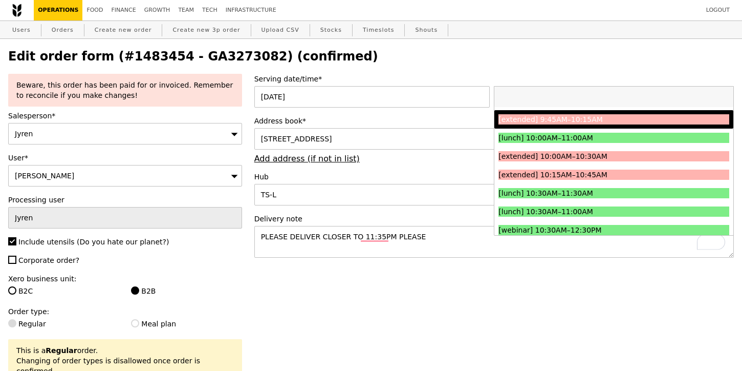
scroll to position [183, 0]
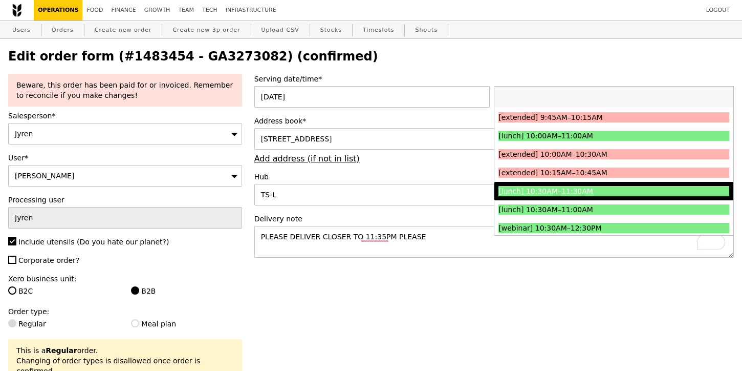
click at [564, 192] on div "[lunch] 10:30AM–11:30AM" at bounding box center [585, 191] width 173 height 10
type input "Loading..."
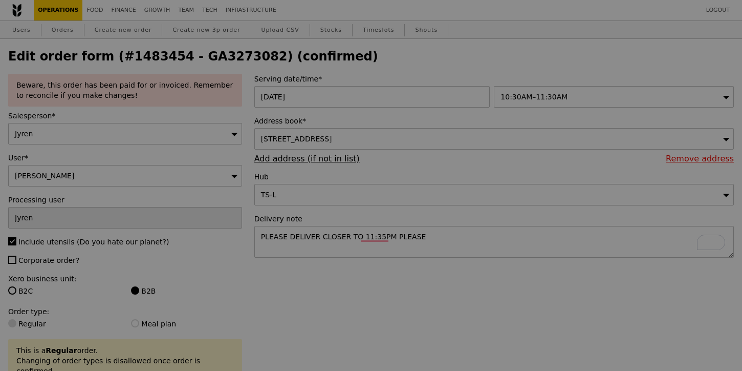
type input "0.00"
type input "5.90"
type input "Update"
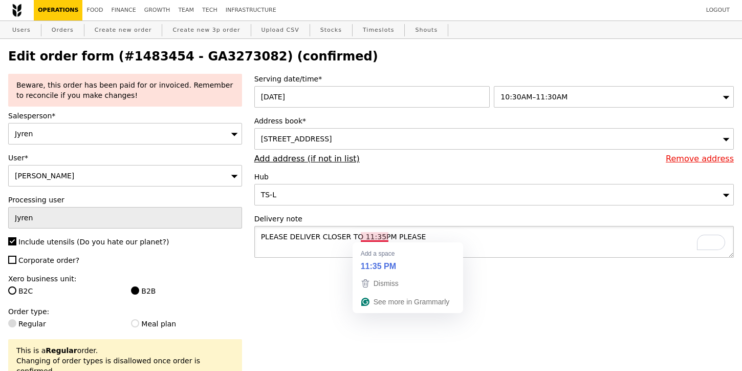
click at [379, 237] on textarea "PLEASE DELIVER CLOSER TO 11:35PM PLEASE" at bounding box center [494, 242] width 480 height 32
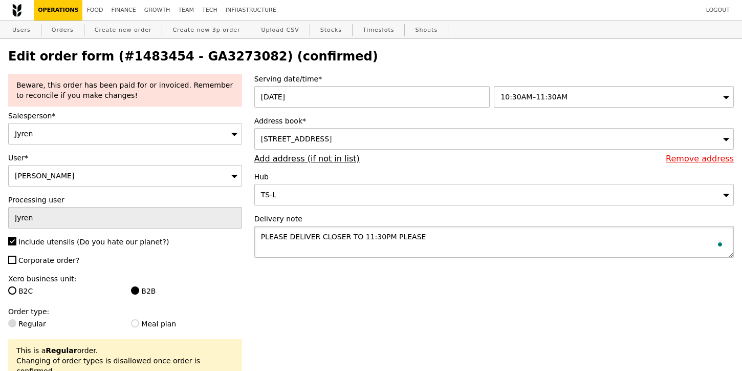
type textarea "PLEASE DELIVER CLOSER TO 11:30PM PLEASE"
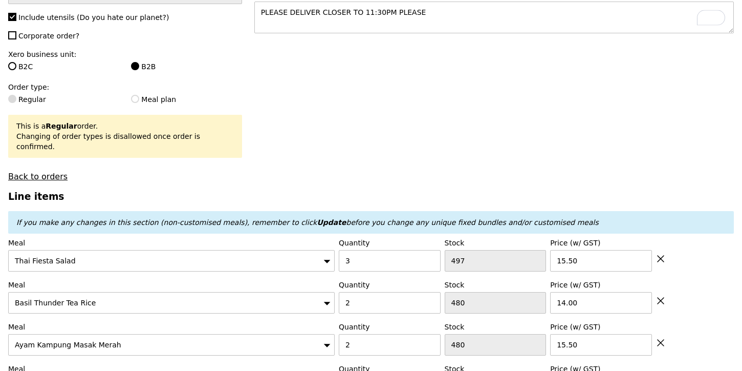
scroll to position [227, 0]
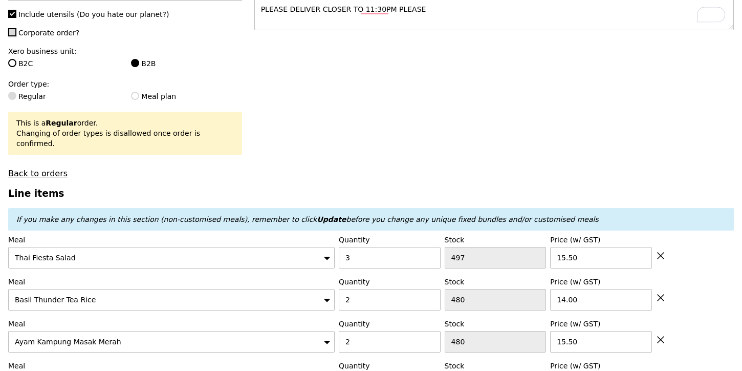
click at [13, 33] on input "Corporate order?" at bounding box center [12, 32] width 8 height 8
checkbox input "true"
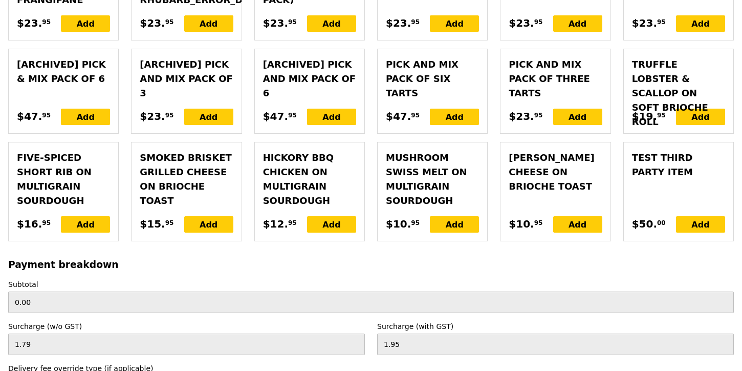
scroll to position [2978, 0]
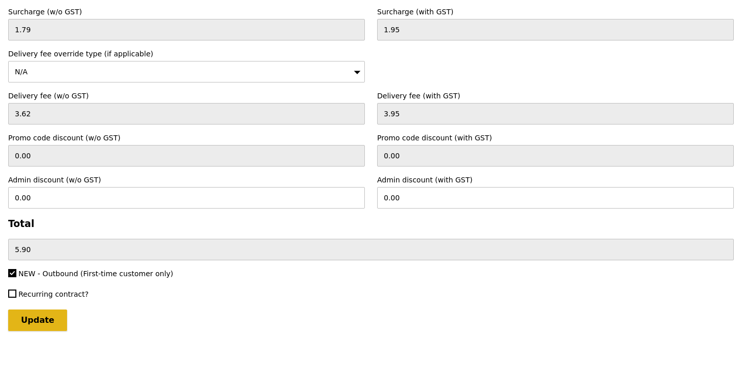
click at [38, 309] on input "Update" at bounding box center [37, 320] width 59 height 22
type input "Loading..."
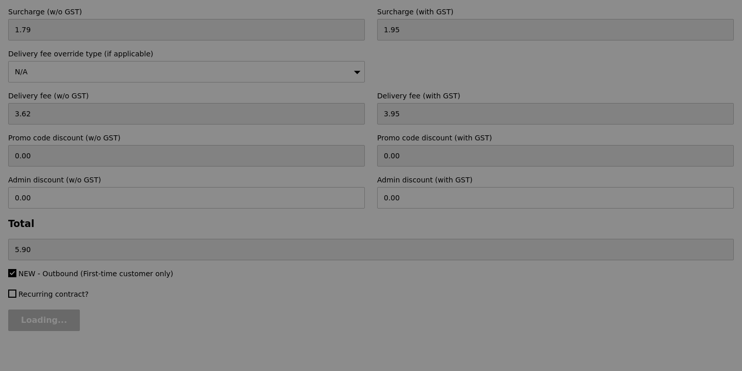
type input "450.29"
type input "456.19"
type input "Update"
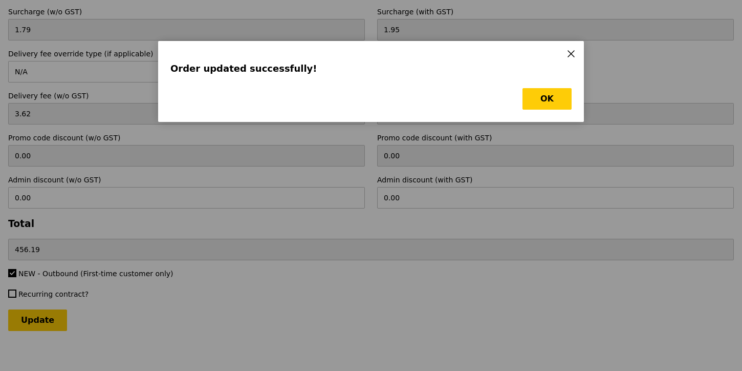
scroll to position [0, 0]
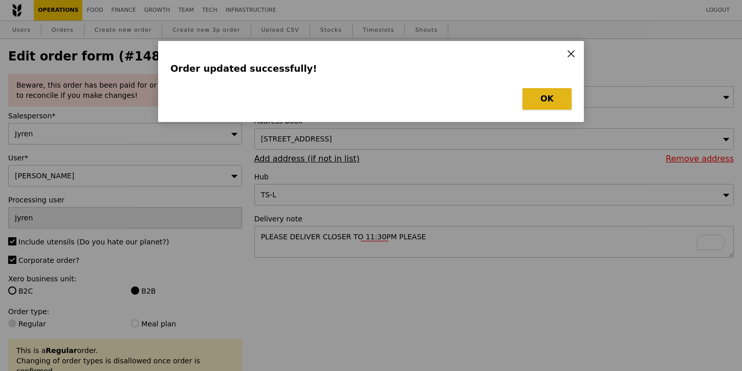
click at [549, 101] on button "OK" at bounding box center [547, 99] width 49 height 22
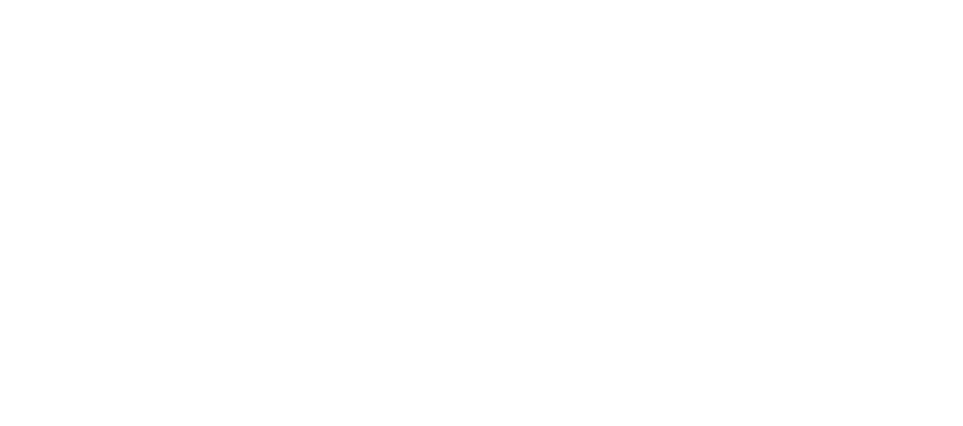
select select "100"
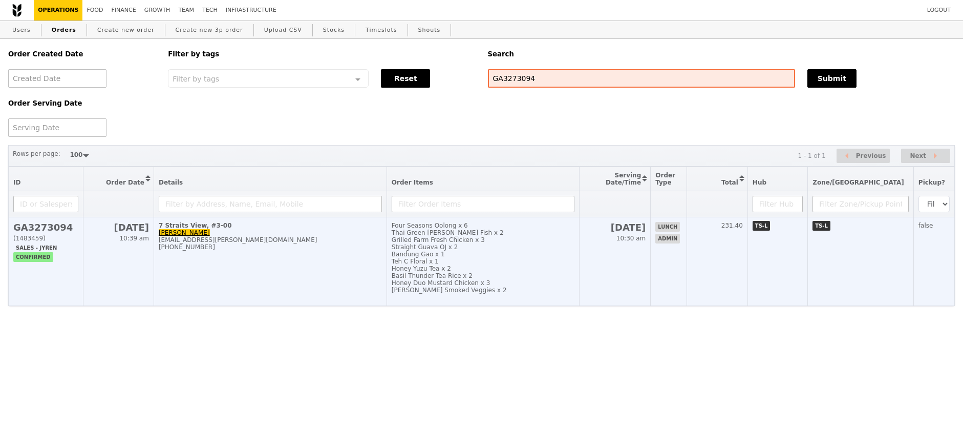
click at [332, 277] on td "7 Straits View, #3-00 Bea Franchezka Abadin bea.franchezka.x.abadin@au.pwc.com …" at bounding box center [270, 261] width 233 height 89
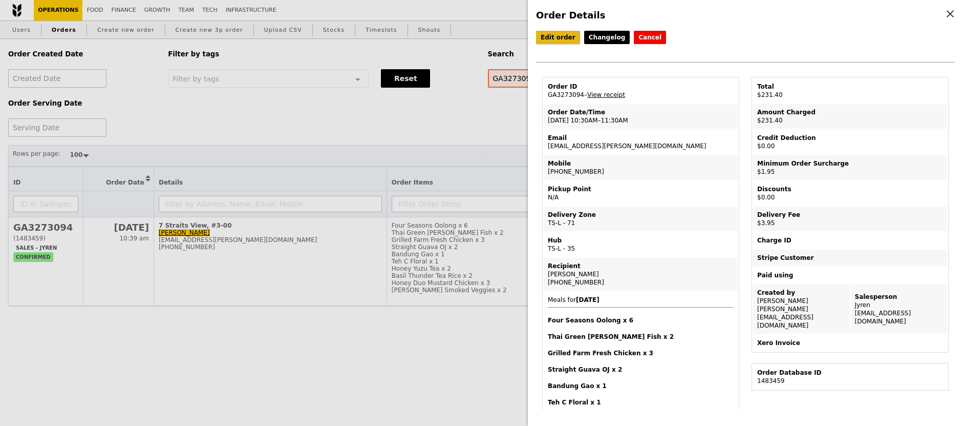
click at [555, 40] on link "Edit order" at bounding box center [558, 37] width 44 height 13
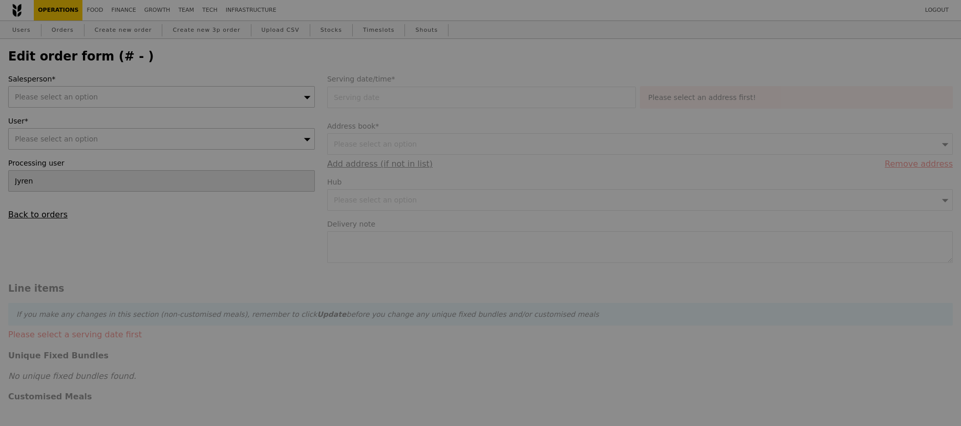
type input "Sandy"
type input "[DATE]"
type textarea "Deliver to Level 3 Concierge. Contact Harwin Kaur: +65 87227509 Or Ellen Wong +…"
type input "225.50"
type input "1.79"
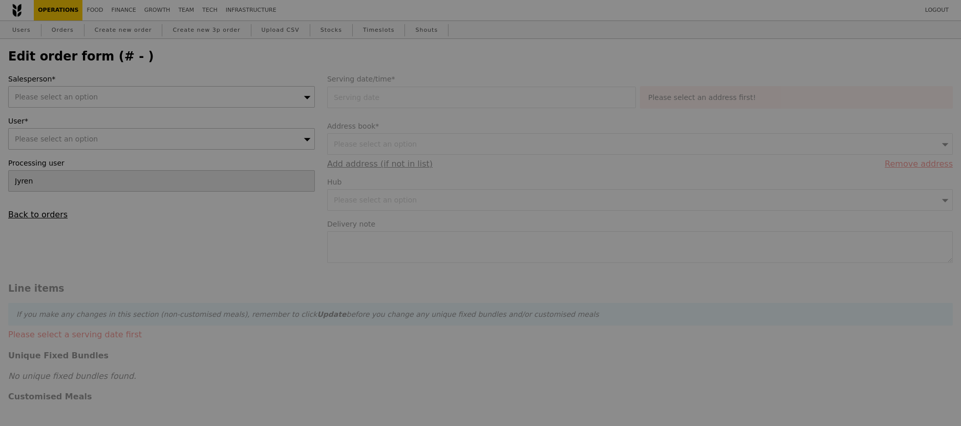
type input "1.95"
type input "3.62"
type input "3.95"
type input "231.40"
type input "Loading..."
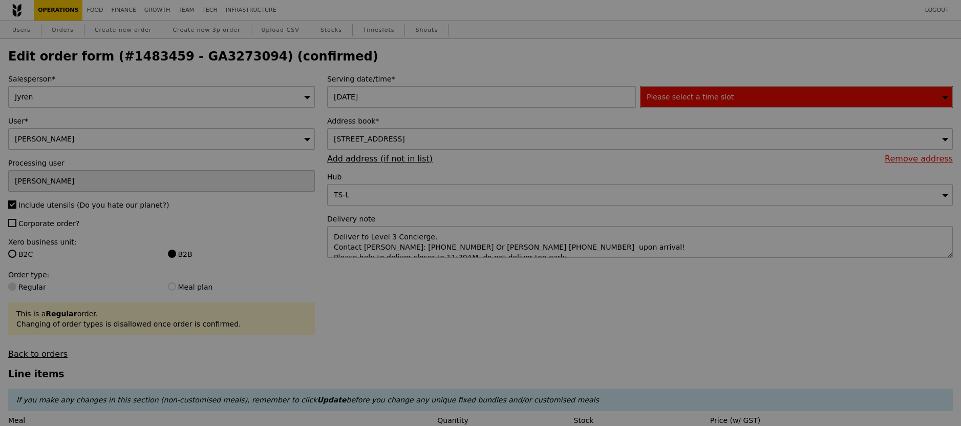
type input "491"
type input "466"
type input "454"
type input "498"
type input "499"
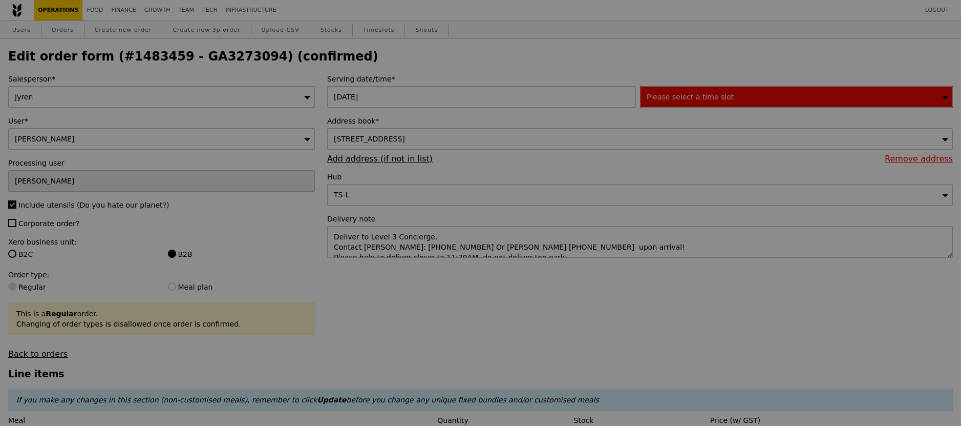
type input "499"
type input "496"
type input "480"
type input "428"
type input "498"
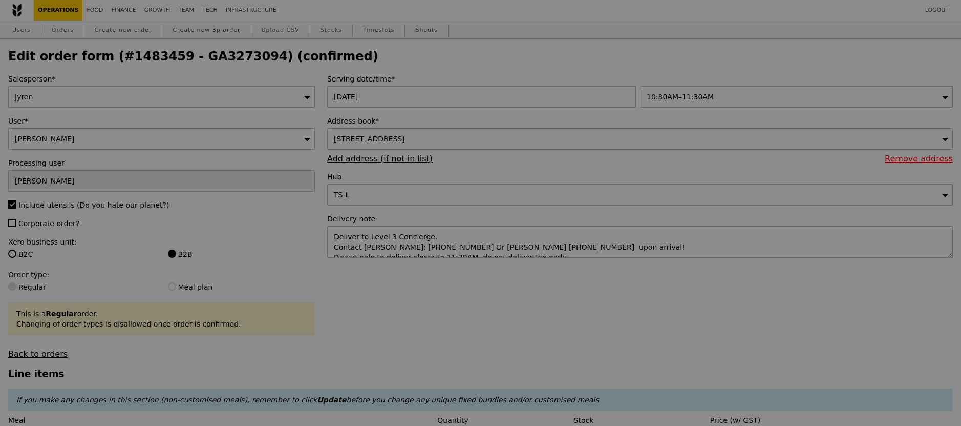
type input "Update"
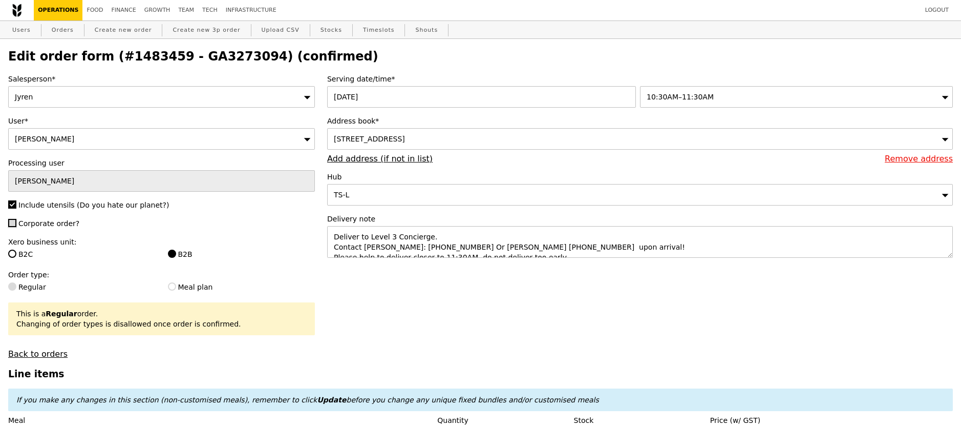
click at [16, 224] on input "Corporate order?" at bounding box center [12, 223] width 8 height 8
checkbox input "true"
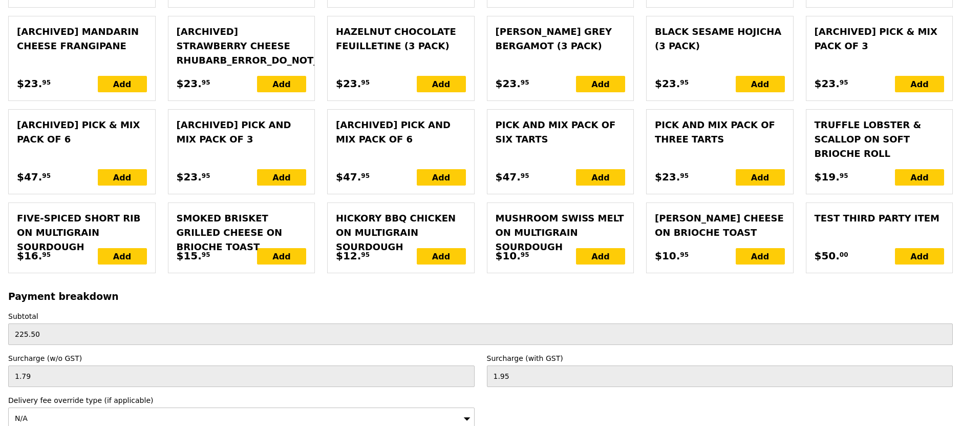
scroll to position [2684, 0]
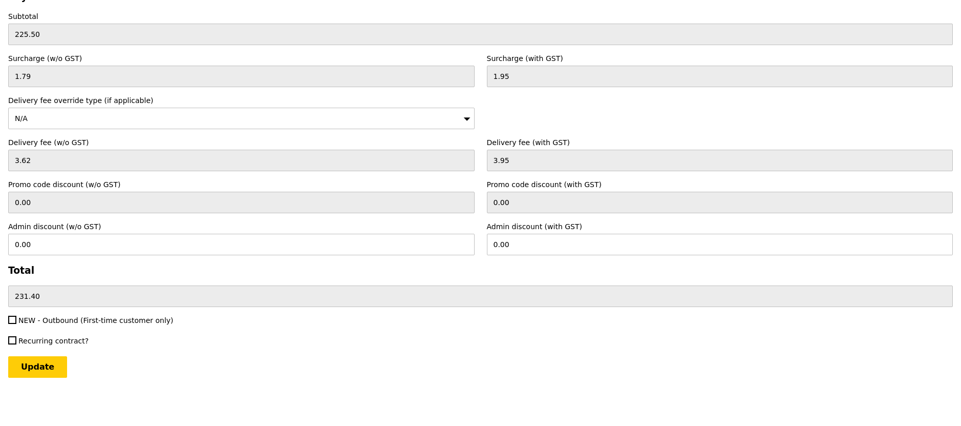
click at [16, 320] on label "NEW - Outbound (First-time customer only)" at bounding box center [241, 320] width 466 height 10
click at [16, 320] on input "NEW - Outbound (First-time customer only)" at bounding box center [12, 319] width 8 height 8
checkbox input "true"
click at [43, 360] on input "Update" at bounding box center [37, 367] width 59 height 22
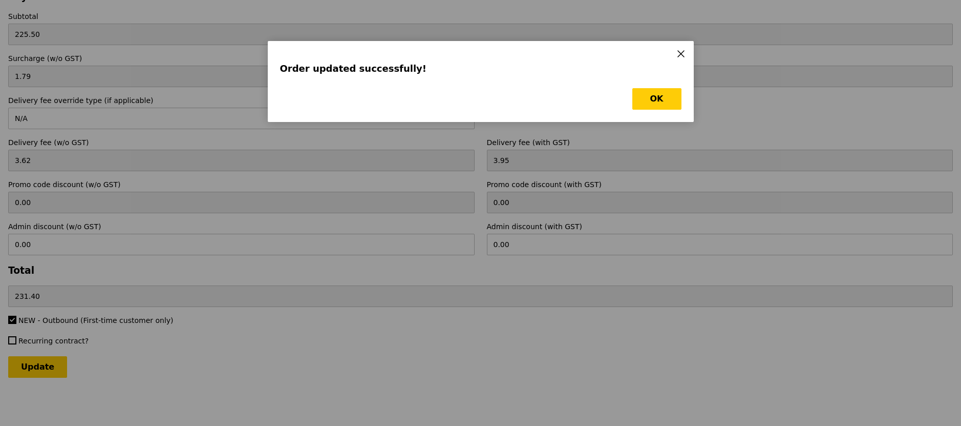
scroll to position [0, 0]
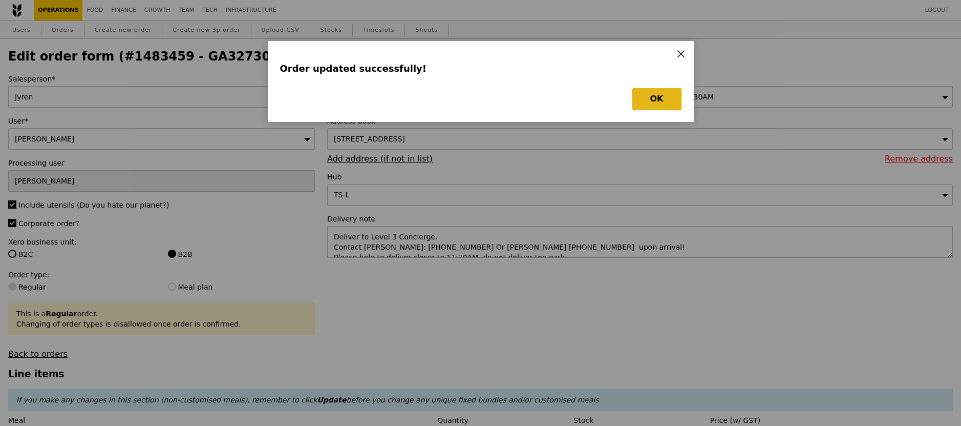
click at [638, 100] on button "OK" at bounding box center [656, 99] width 49 height 22
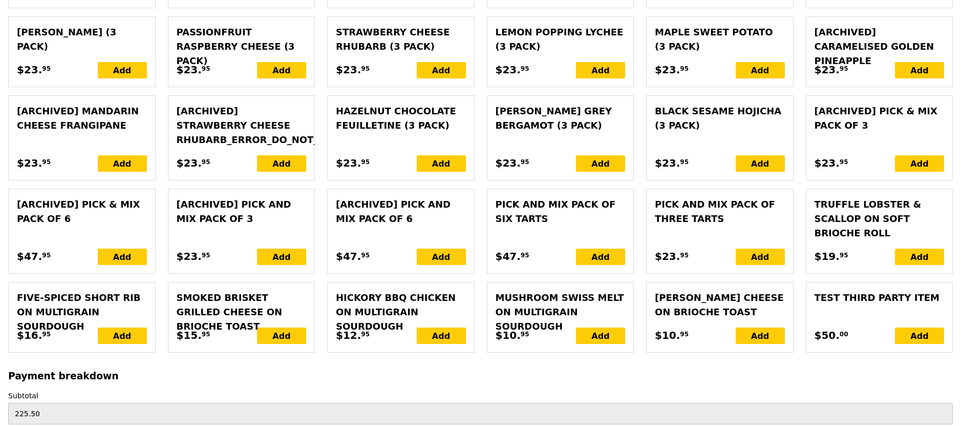
scroll to position [2684, 0]
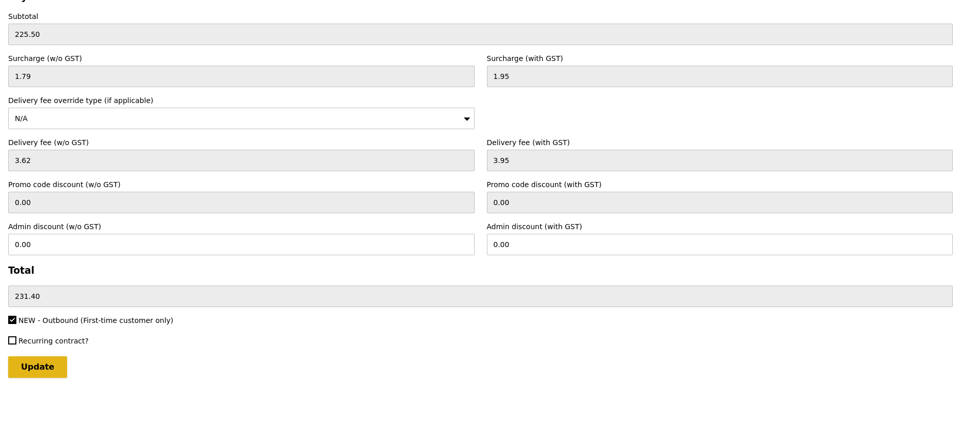
click at [55, 362] on input "Update" at bounding box center [37, 367] width 59 height 22
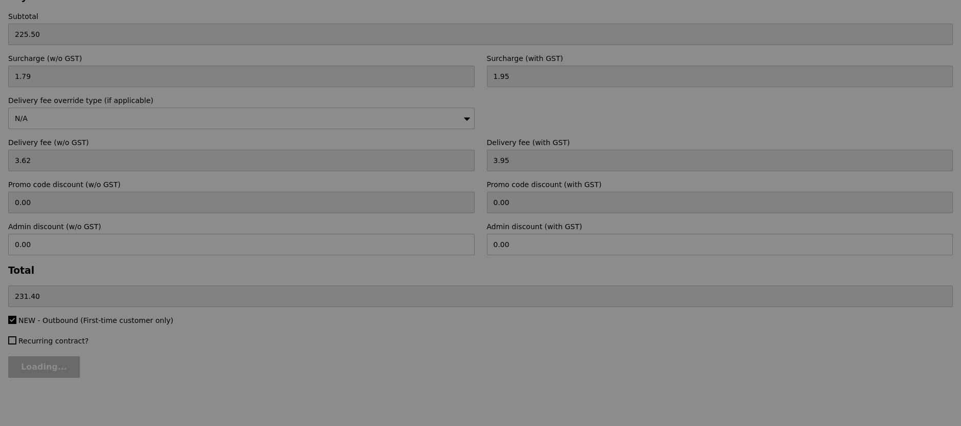
type input "Update"
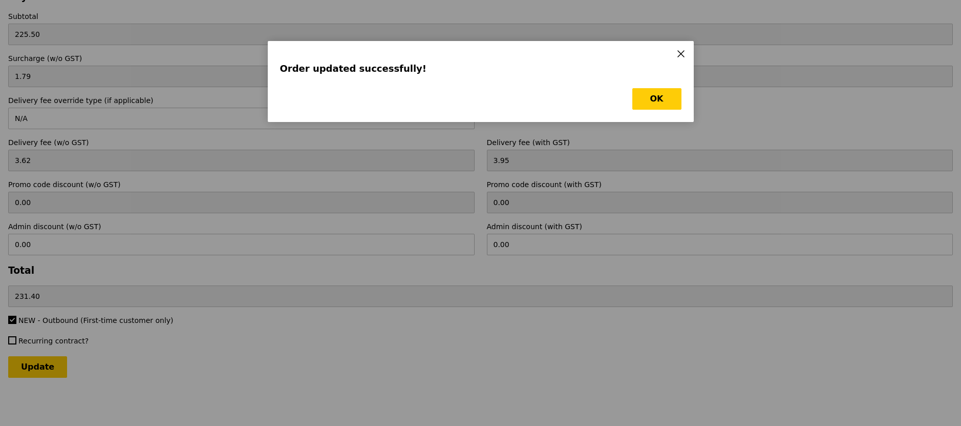
scroll to position [0, 0]
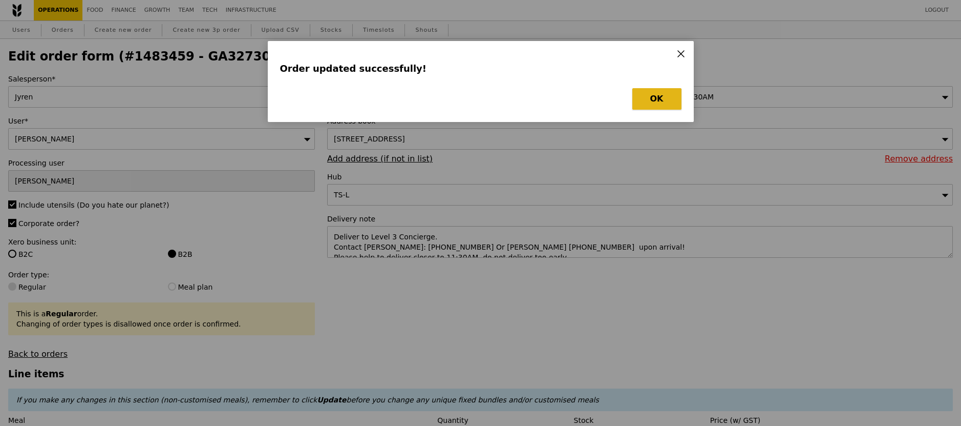
click at [651, 102] on button "OK" at bounding box center [656, 99] width 49 height 22
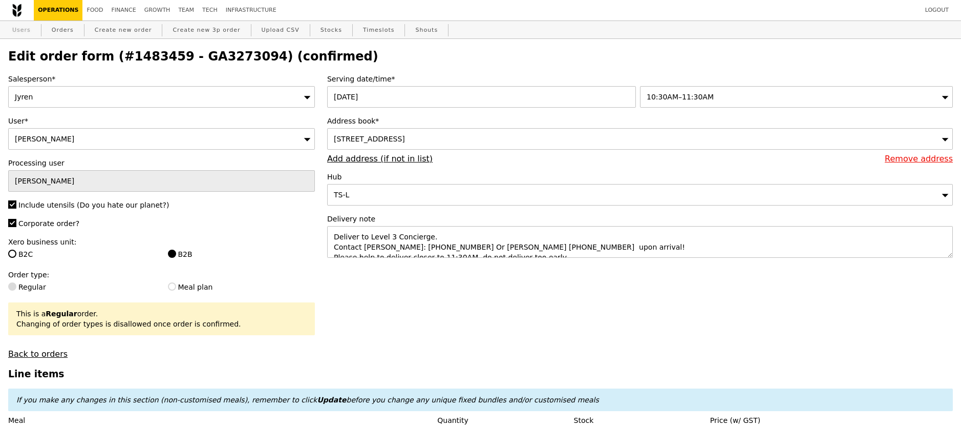
click at [23, 27] on link "Users" at bounding box center [21, 30] width 27 height 18
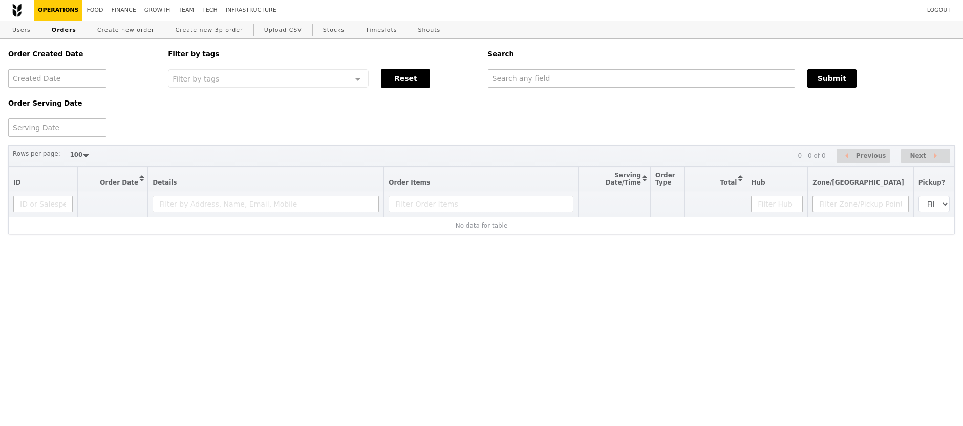
select select "100"
click at [557, 82] on input "text" at bounding box center [641, 78] width 307 height 18
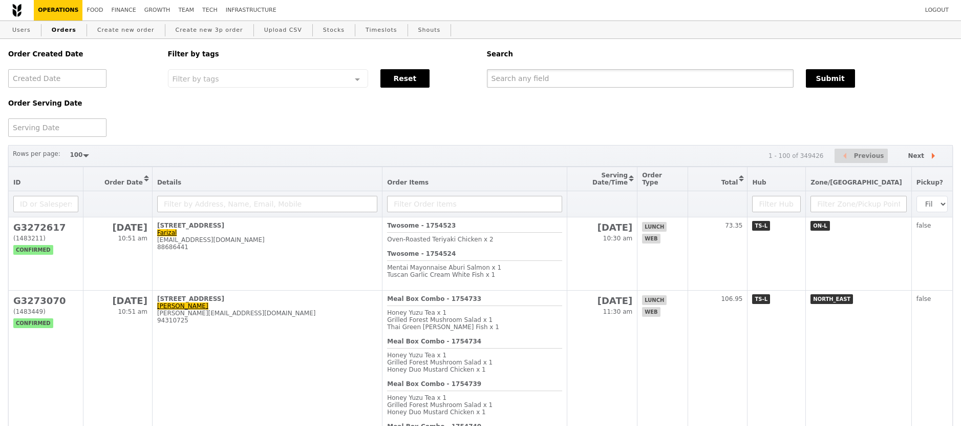
paste input "[EMAIL_ADDRESS][PERSON_NAME][DOMAIN_NAME]"
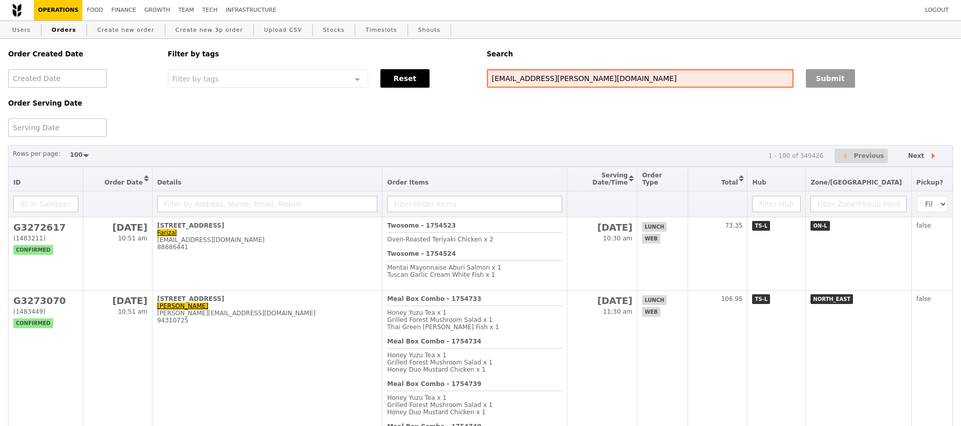
type input "[EMAIL_ADDRESS][PERSON_NAME][DOMAIN_NAME]"
click at [817, 71] on button "Submit" at bounding box center [830, 78] width 49 height 18
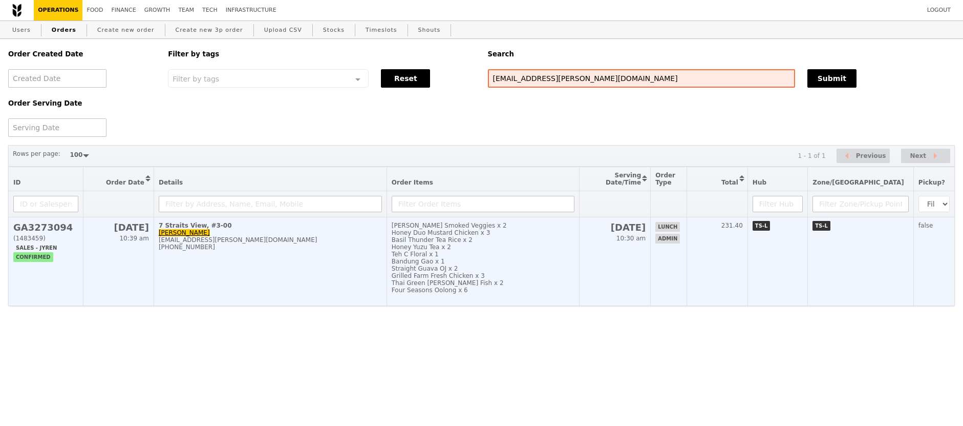
click at [35, 225] on h2 "GA3273094" at bounding box center [45, 227] width 65 height 11
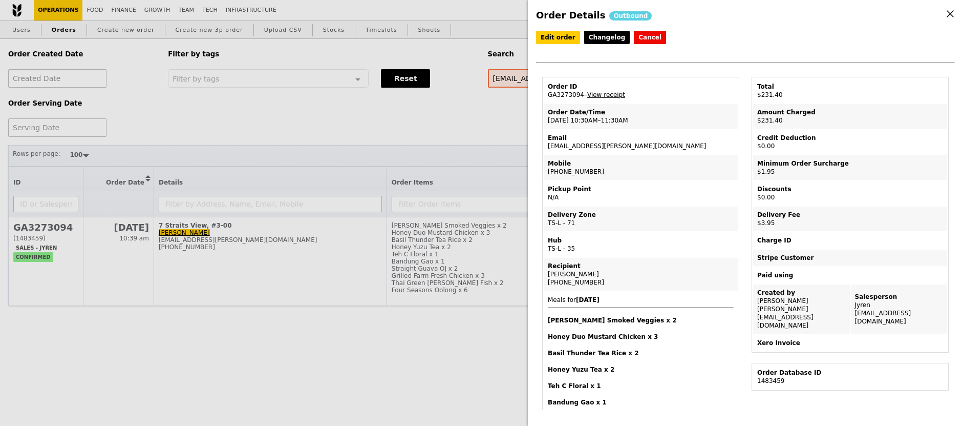
click at [604, 94] on link "View receipt" at bounding box center [606, 94] width 38 height 7
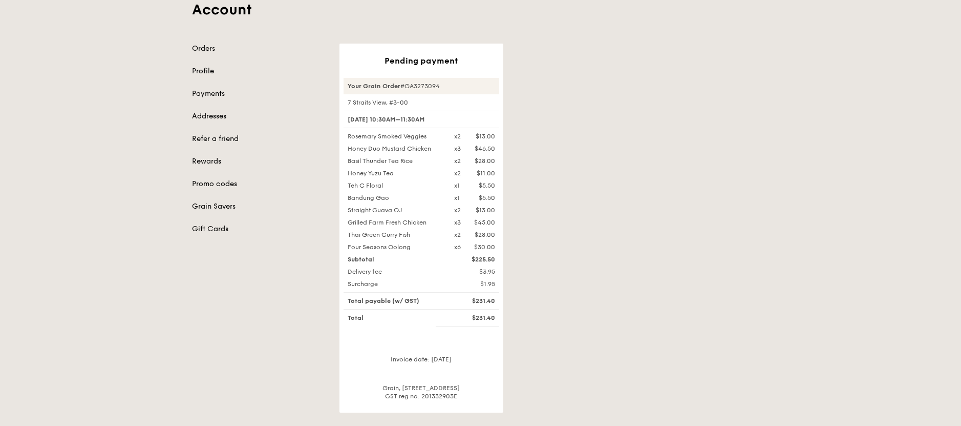
scroll to position [73, 0]
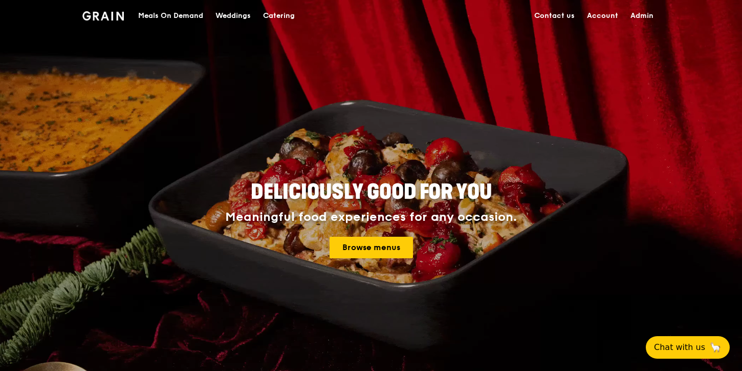
click at [646, 22] on link "Admin" at bounding box center [642, 16] width 35 height 31
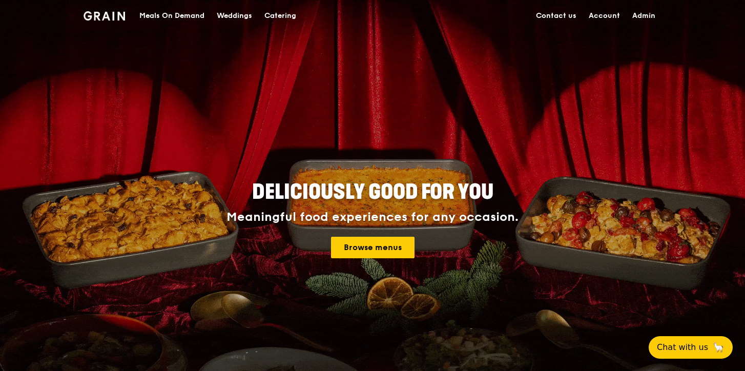
select select "100"
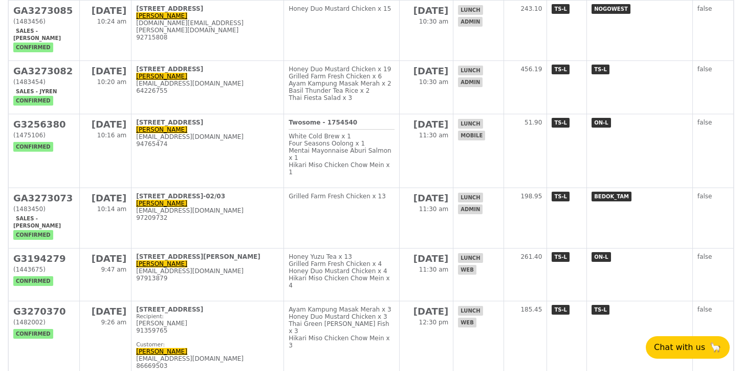
scroll to position [677, 0]
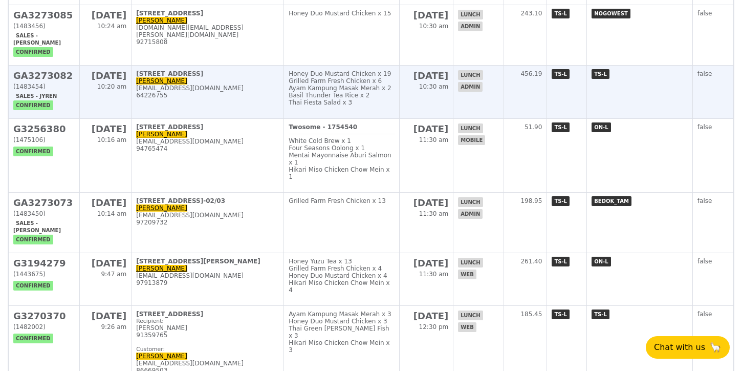
click at [235, 66] on td "[STREET_ADDRESS] [PERSON_NAME] [PERSON_NAME][EMAIL_ADDRESS][DOMAIN_NAME] 642267…" at bounding box center [208, 92] width 153 height 53
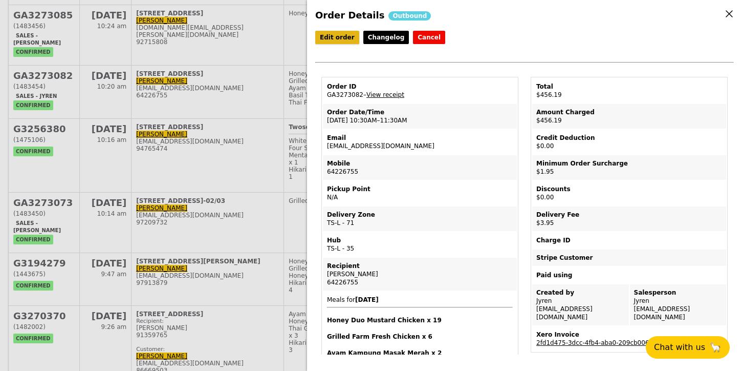
click at [333, 38] on link "Edit order" at bounding box center [337, 37] width 44 height 13
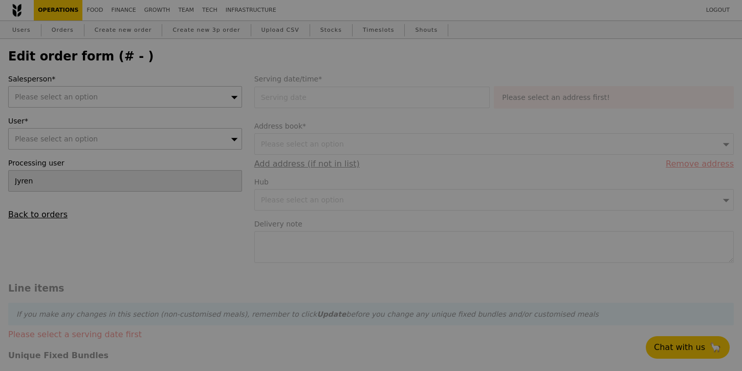
type input "[DATE]"
type textarea "PLEASE DELIVER CLOSER TO 11:30PM PLEASE"
type input "450.29"
type input "1.79"
type input "1.95"
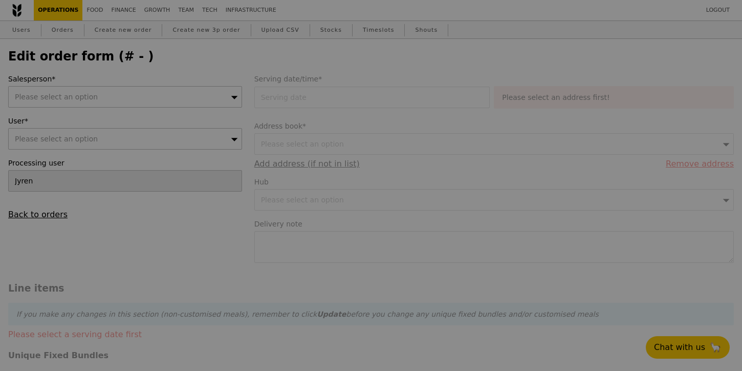
type input "3.62"
type input "3.95"
type input "456.19"
checkbox input "true"
type input "Loading..."
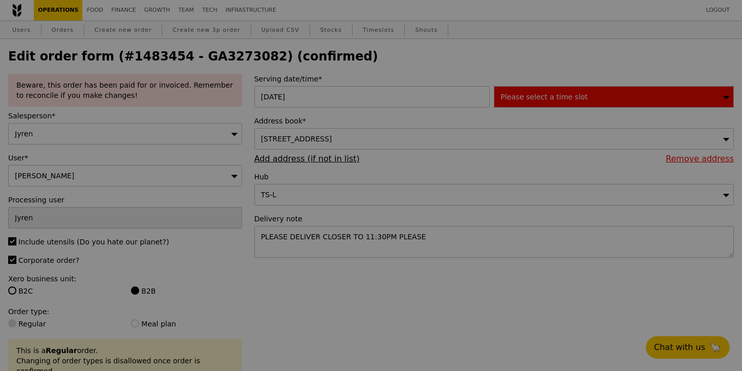
type input "428"
type input "454"
type input "480"
type input "497"
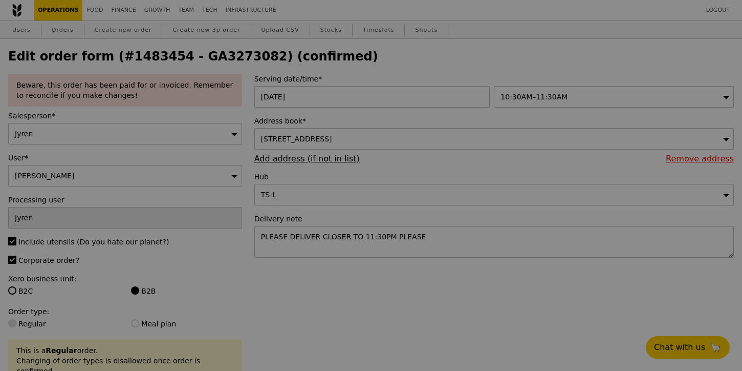
type input "Update"
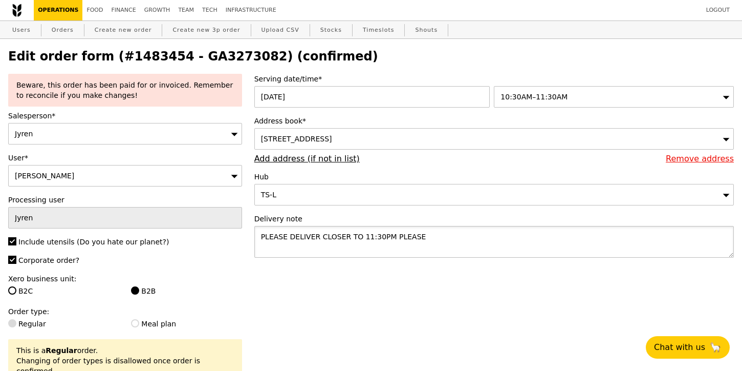
click at [442, 242] on textarea "PLEASE DELIVER CLOSER TO 11:30PM PLEASE" at bounding box center [494, 242] width 480 height 32
type textarea "PLEASE DELIVER CLOSER TO 11:30PM PLEASE | [GEOGRAPHIC_DATA]"
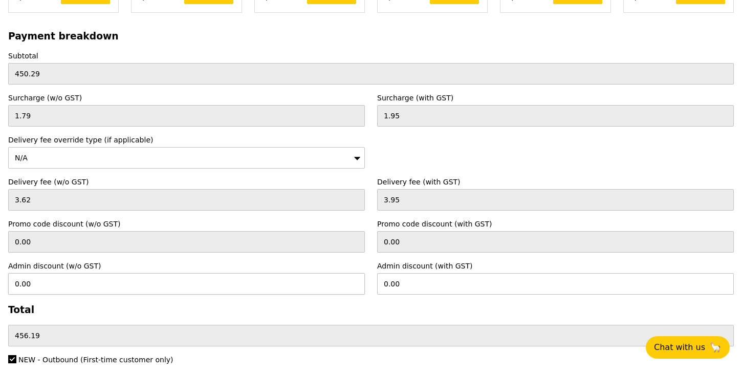
scroll to position [2978, 0]
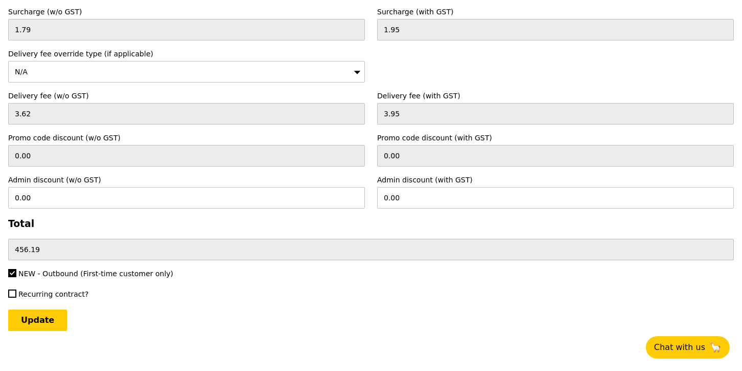
click at [46, 309] on input "Update" at bounding box center [37, 320] width 59 height 22
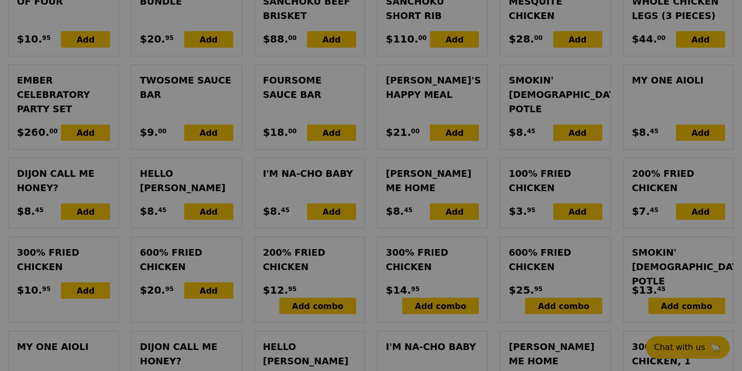
type input "Update"
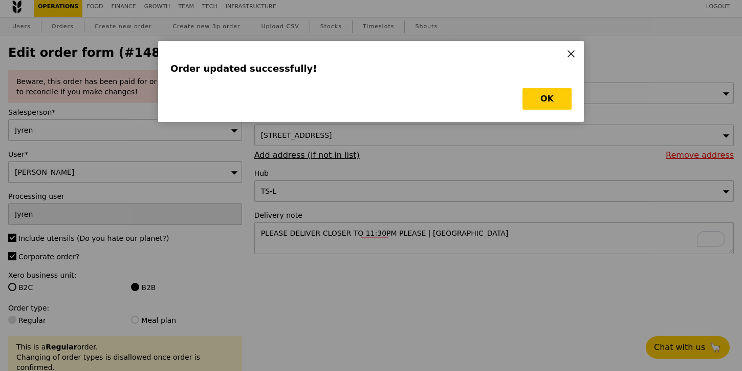
scroll to position [0, 0]
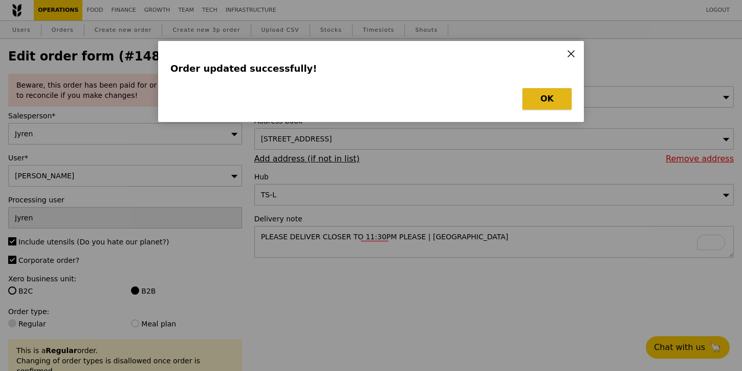
click at [556, 95] on button "OK" at bounding box center [547, 99] width 49 height 22
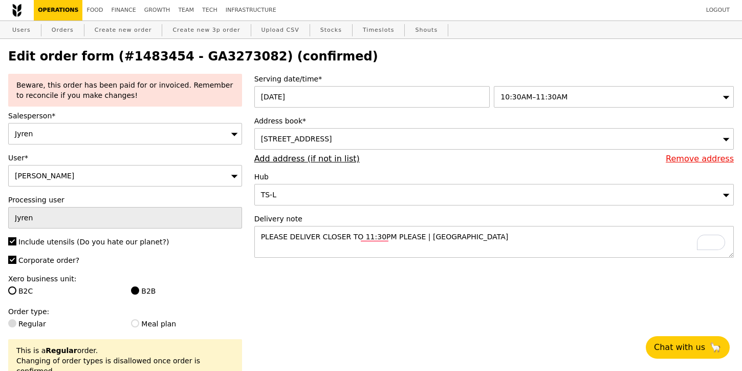
click at [65, 12] on link "Operations" at bounding box center [58, 10] width 49 height 20
select select "100"
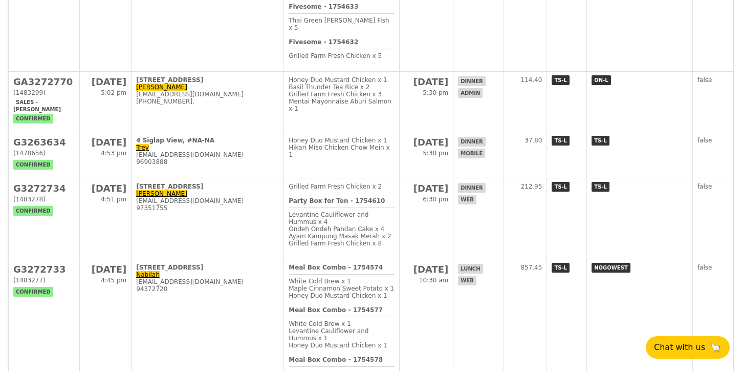
scroll to position [1635, 0]
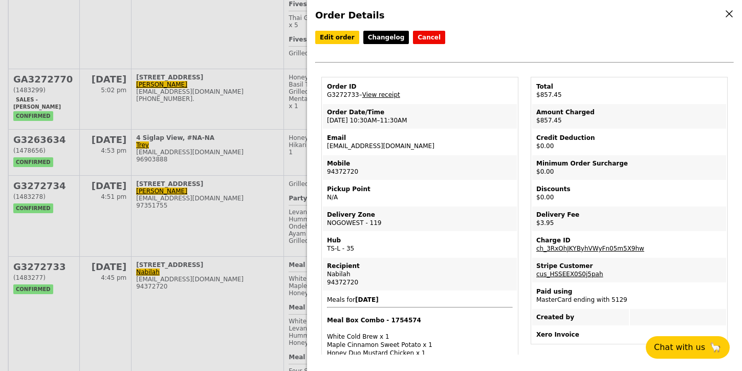
click at [729, 15] on icon at bounding box center [729, 13] width 9 height 9
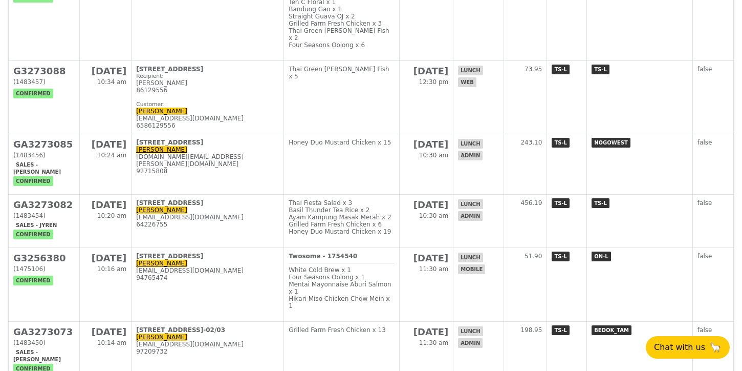
scroll to position [543, 0]
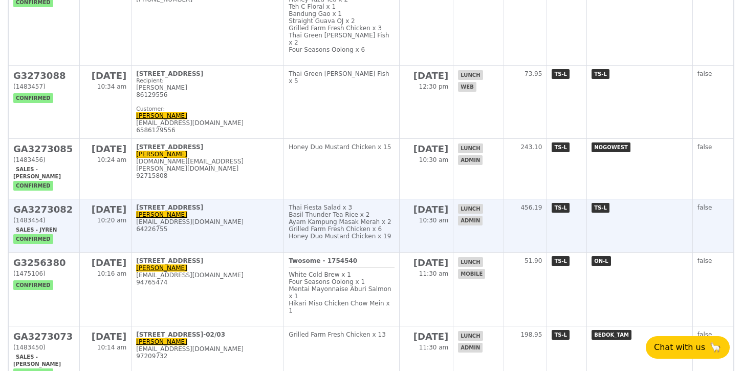
click at [222, 225] on div "64226755" at bounding box center [207, 228] width 143 height 7
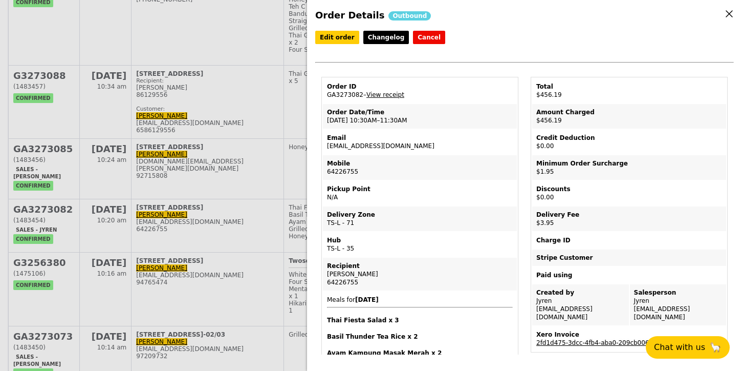
click at [593, 339] on link "2fd1d475-3dcc-4fb4-aba0-209cb0060117" at bounding box center [601, 342] width 129 height 7
